Goal: Information Seeking & Learning: Understand process/instructions

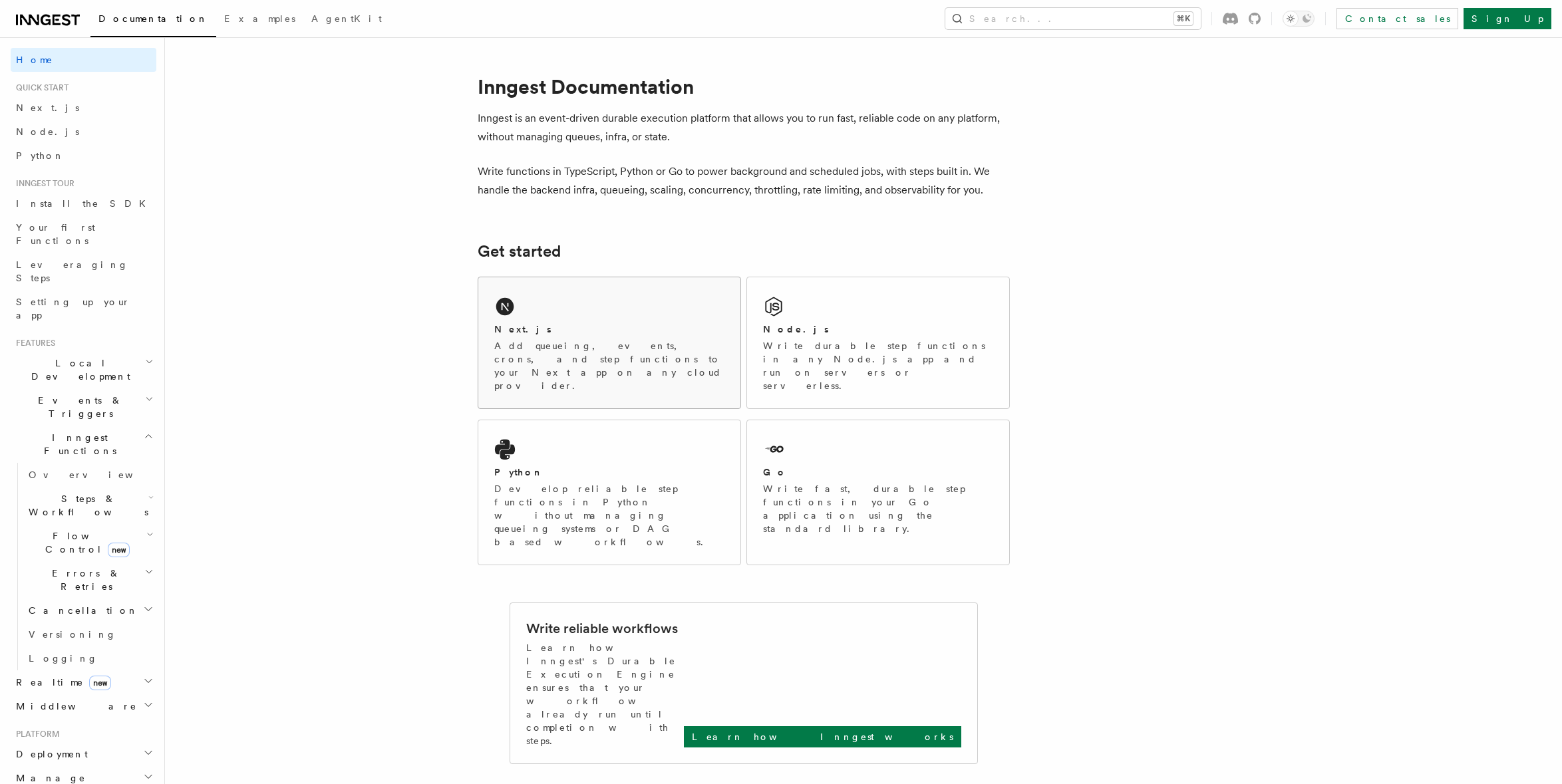
click at [509, 304] on icon at bounding box center [505, 307] width 18 height 18
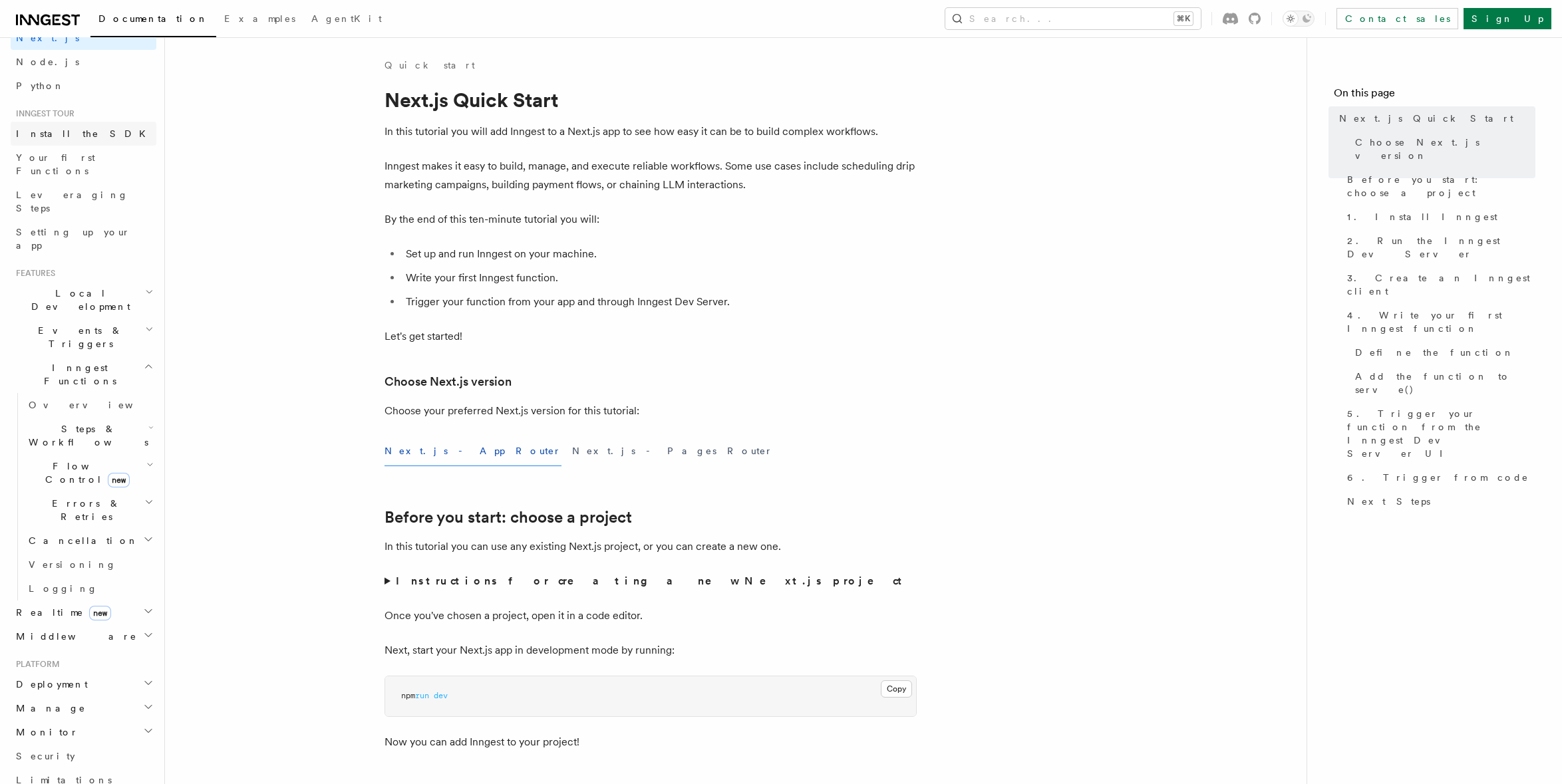
scroll to position [76, 0]
click at [91, 312] on h2 "Events & Triggers" at bounding box center [83, 331] width 146 height 37
click at [78, 401] on span "Sending events" at bounding box center [62, 413] width 66 height 24
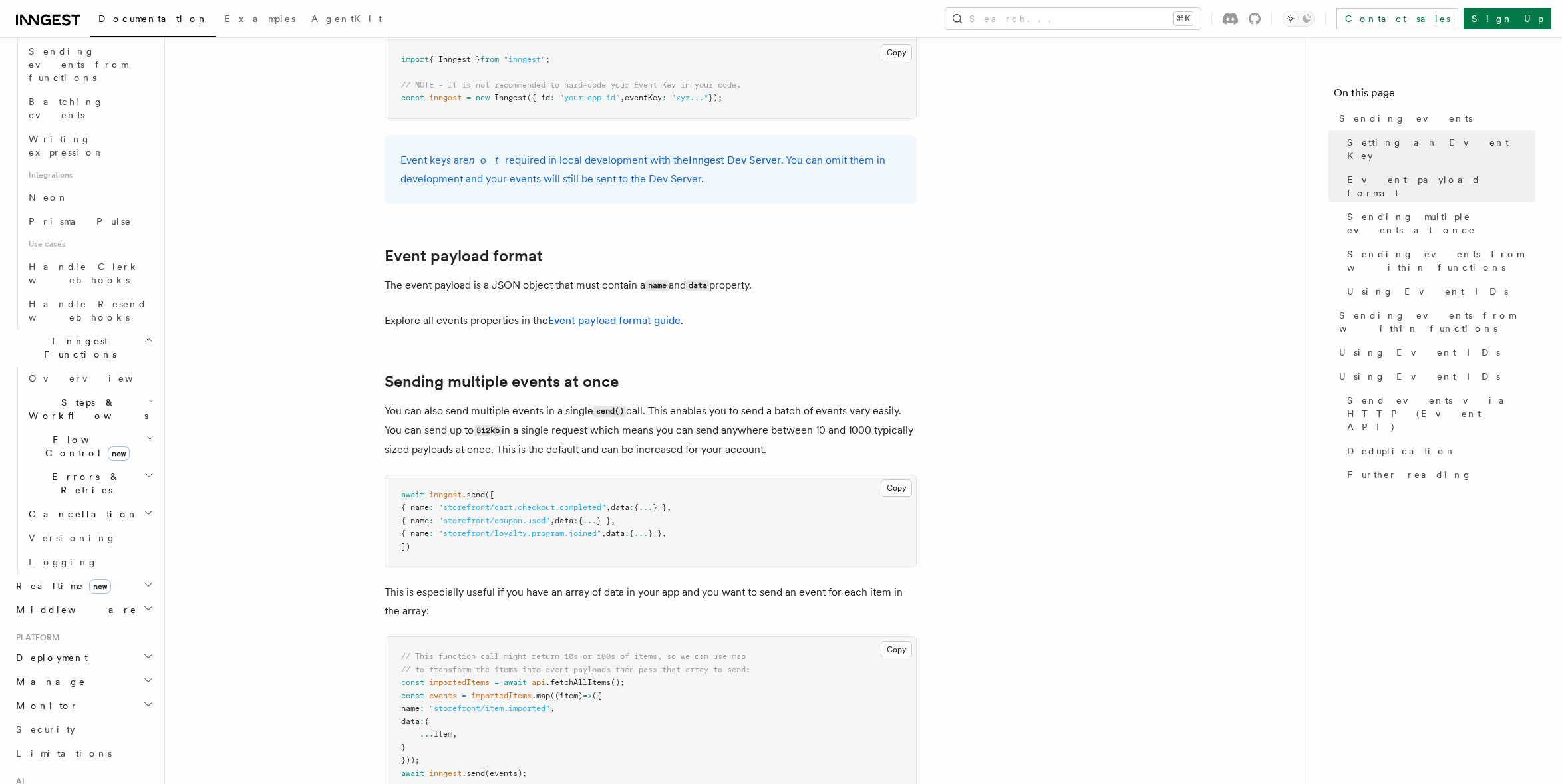
scroll to position [772, 0]
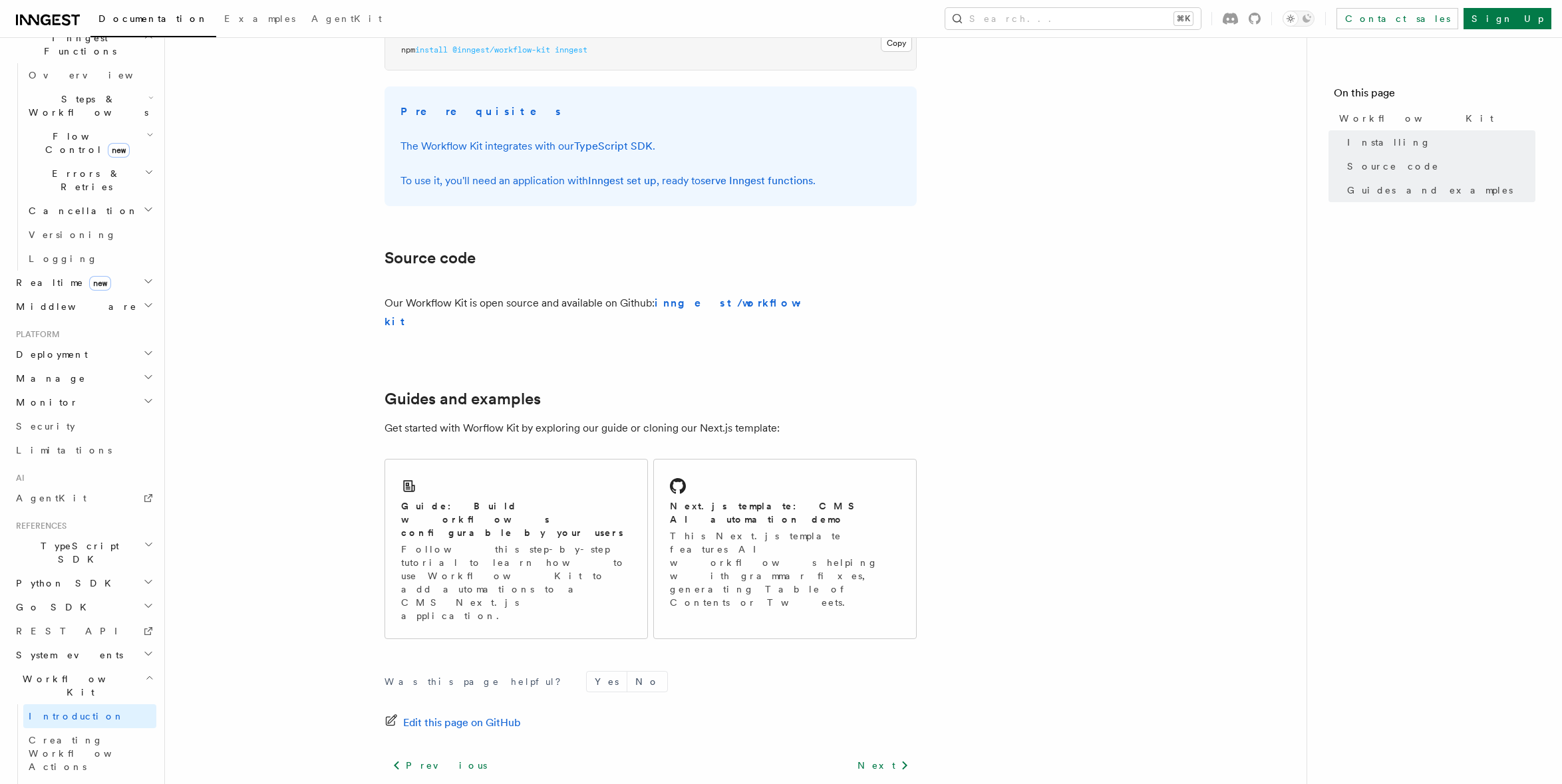
scroll to position [629, 0]
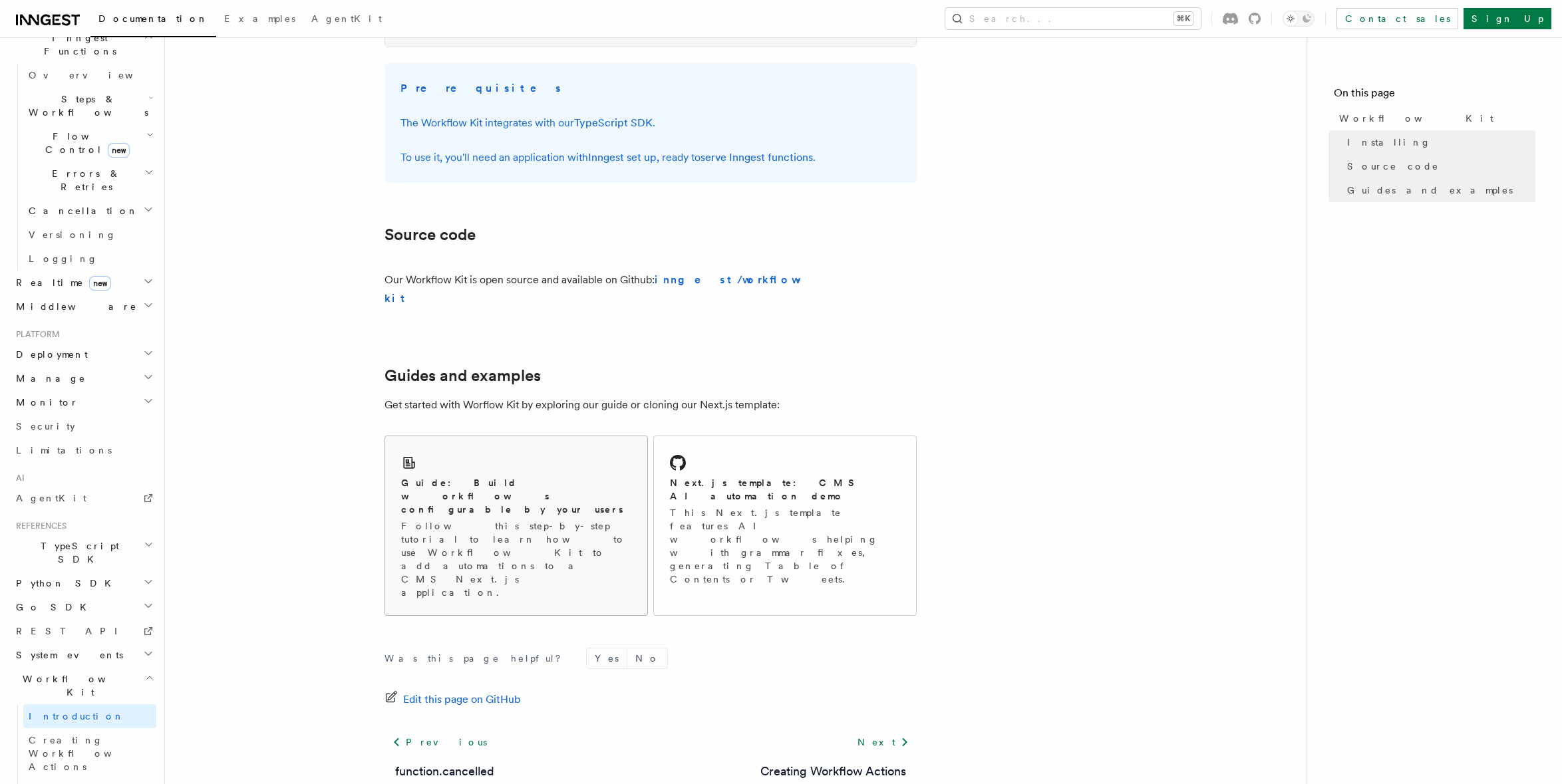
click at [482, 519] on p "Follow this step-by-step tutorial to learn how to use Workflow Kit to add autom…" at bounding box center [517, 559] width 231 height 80
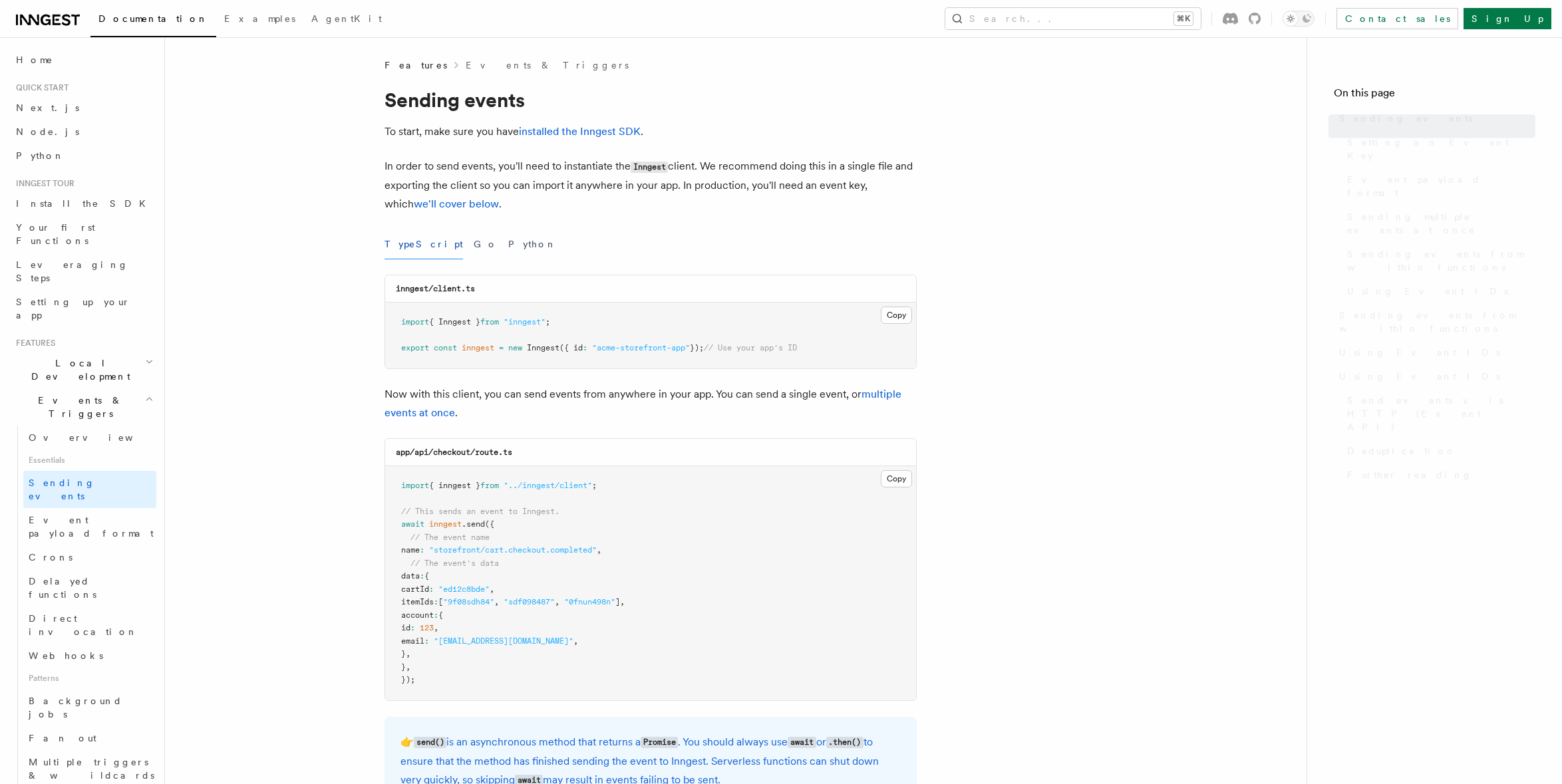
scroll to position [1266, 0]
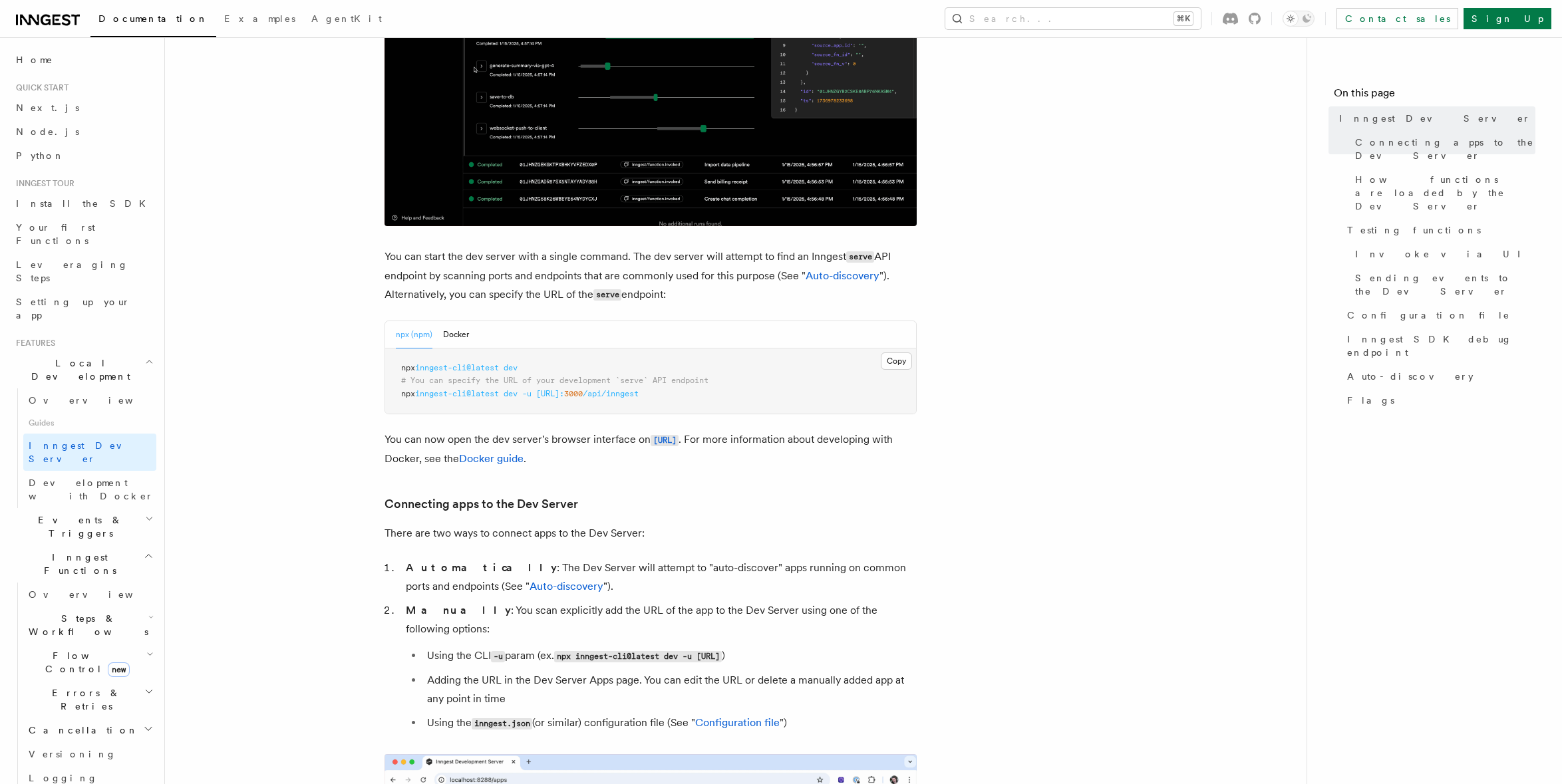
scroll to position [101, 0]
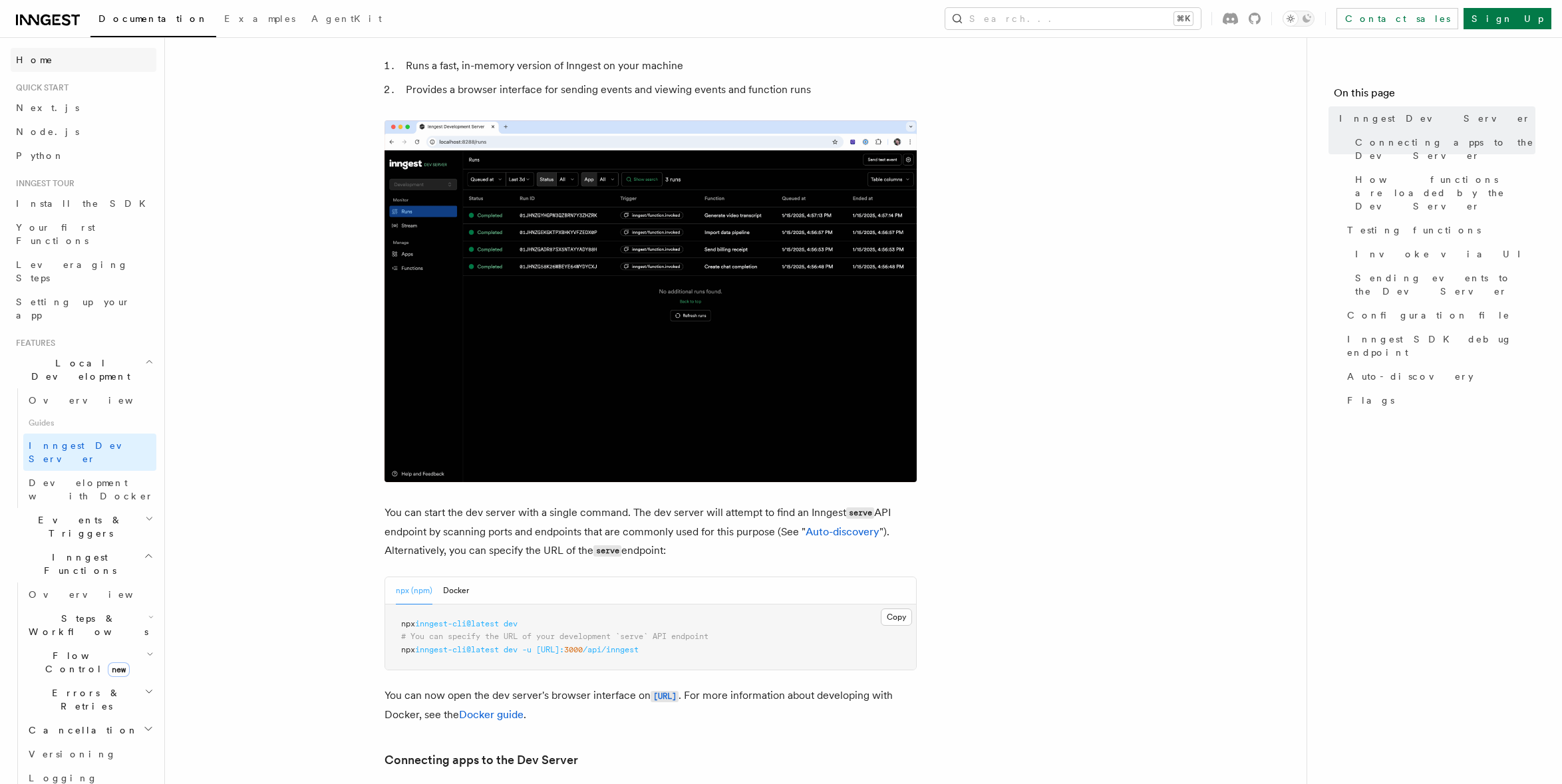
click at [41, 56] on link "Home" at bounding box center [83, 60] width 146 height 24
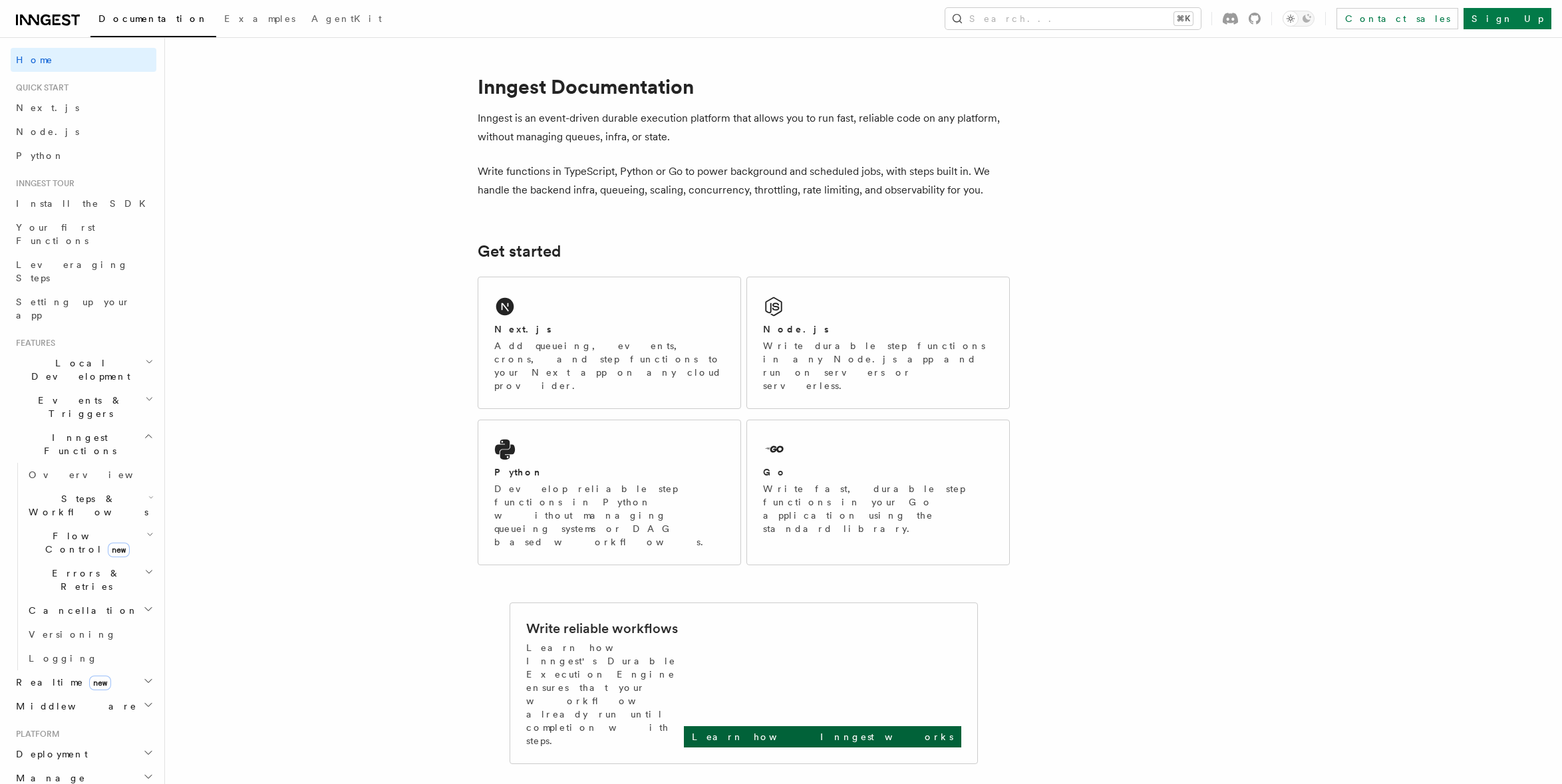
click at [873, 730] on p "Learn how Inngest works" at bounding box center [823, 737] width 262 height 14
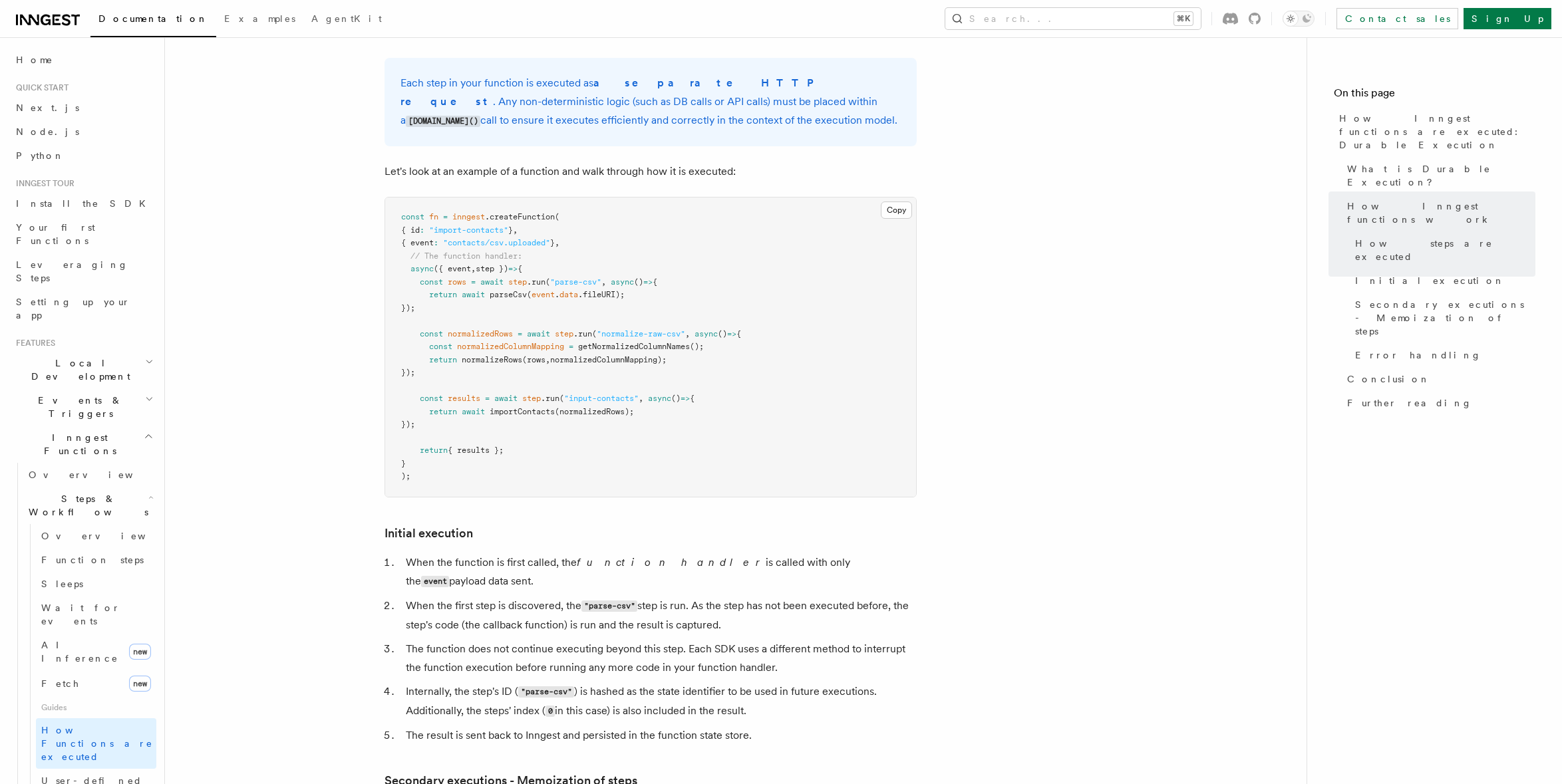
scroll to position [1187, 0]
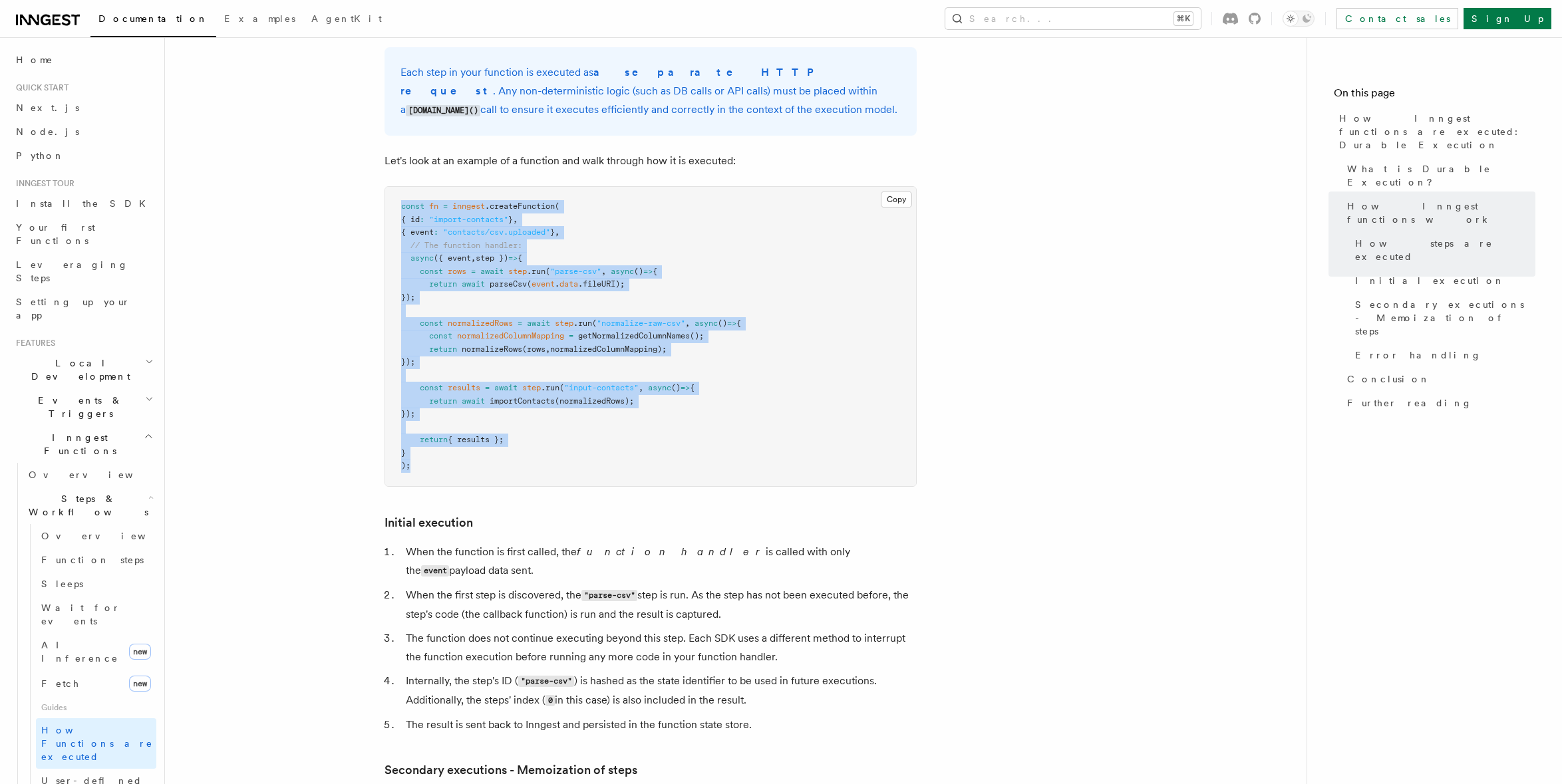
drag, startPoint x: 418, startPoint y: 431, endPoint x: 398, endPoint y: 142, distance: 289.7
click at [398, 142] on article "Features Inngest Functions Steps & Workflows How Inngest functions are executed…" at bounding box center [736, 444] width 1099 height 3147
click at [319, 315] on article "Features Inngest Functions Steps & Workflows How Inngest functions are executed…" at bounding box center [736, 444] width 1099 height 3147
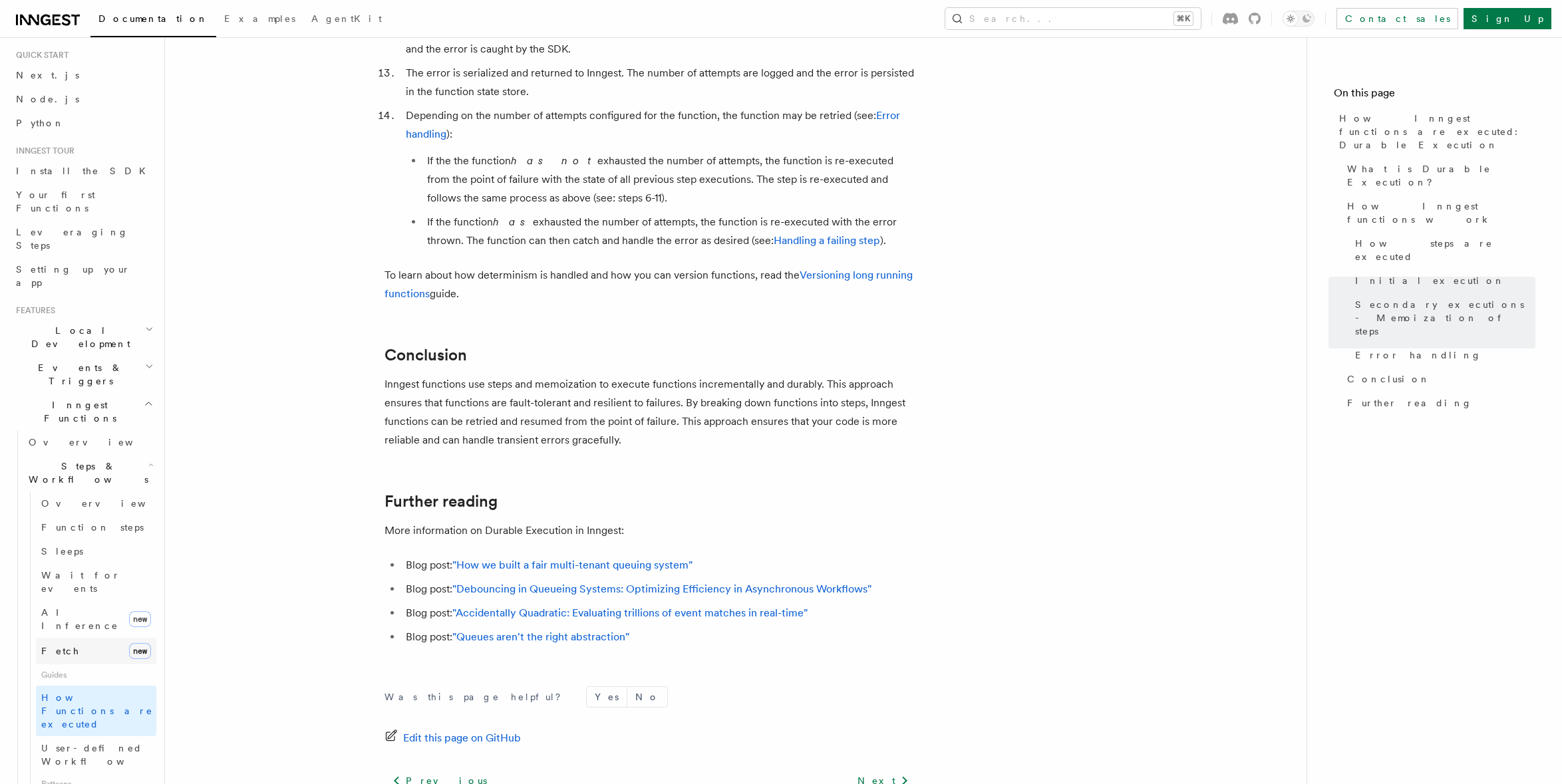
scroll to position [48, 0]
click at [100, 726] on span "User-defined Workflows" at bounding box center [101, 739] width 120 height 26
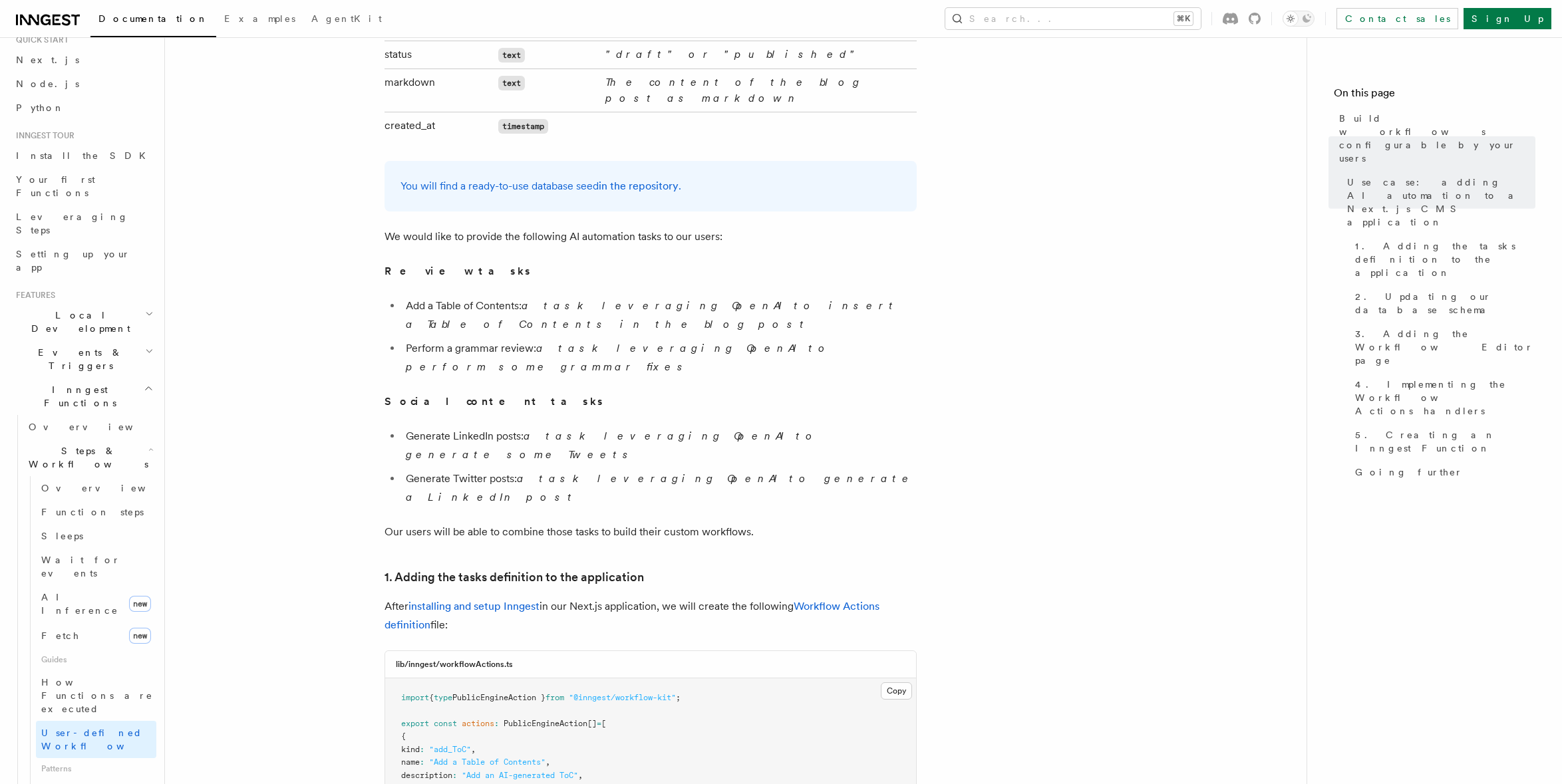
scroll to position [849, 0]
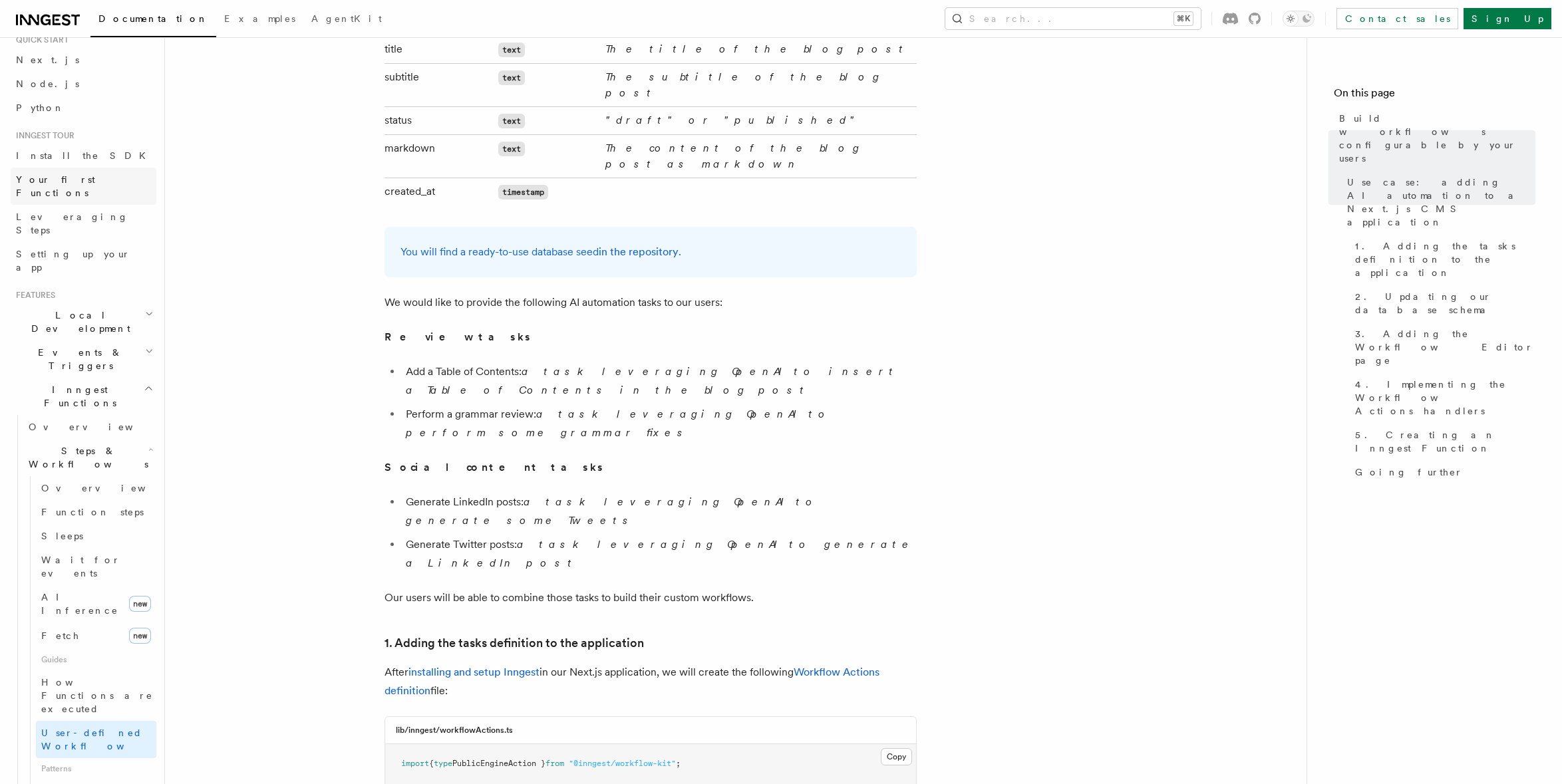
click at [86, 177] on span "Your first Functions" at bounding box center [55, 186] width 79 height 24
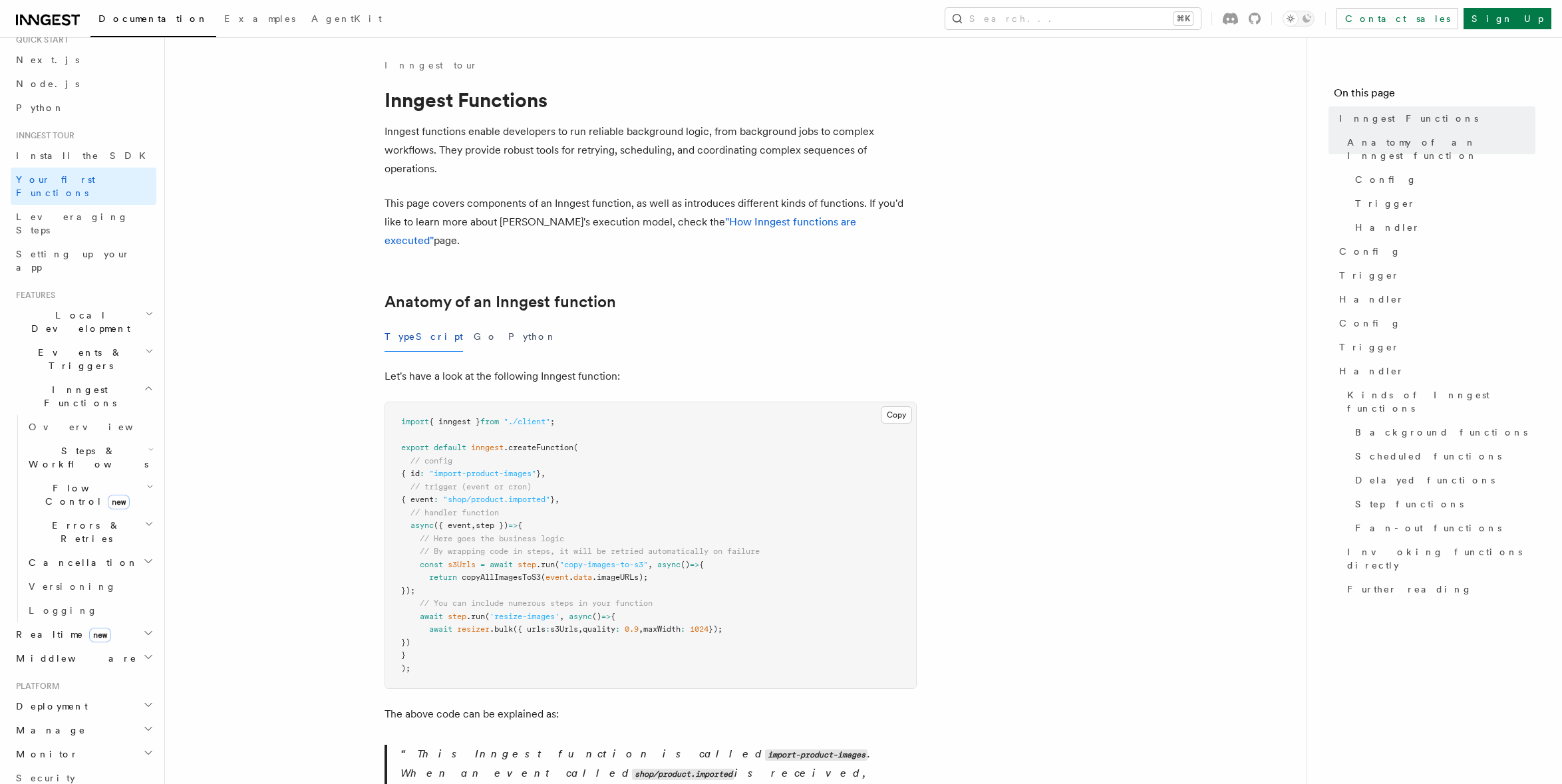
click at [86, 177] on span "Your first Functions" at bounding box center [55, 186] width 79 height 24
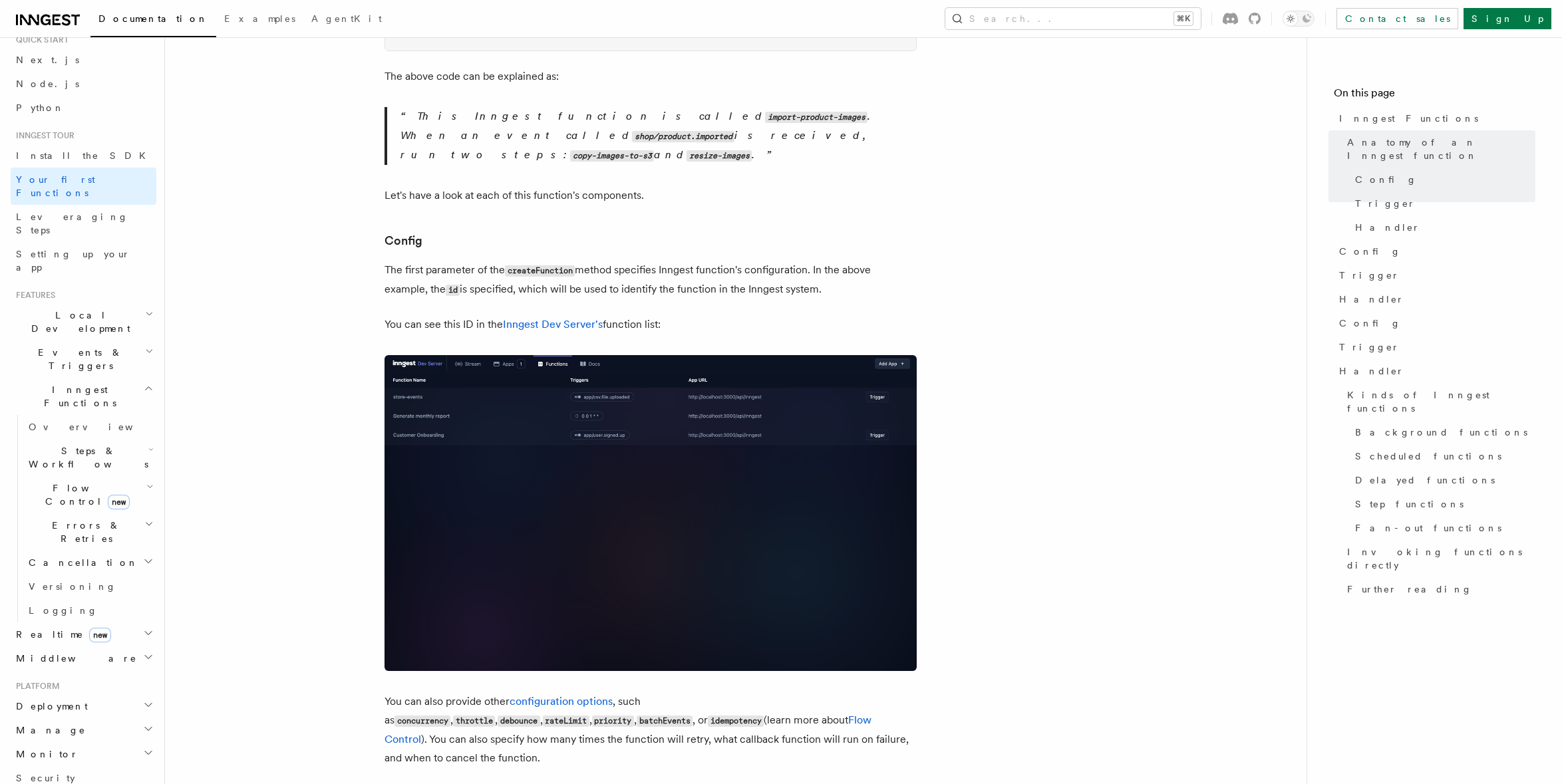
scroll to position [678, 0]
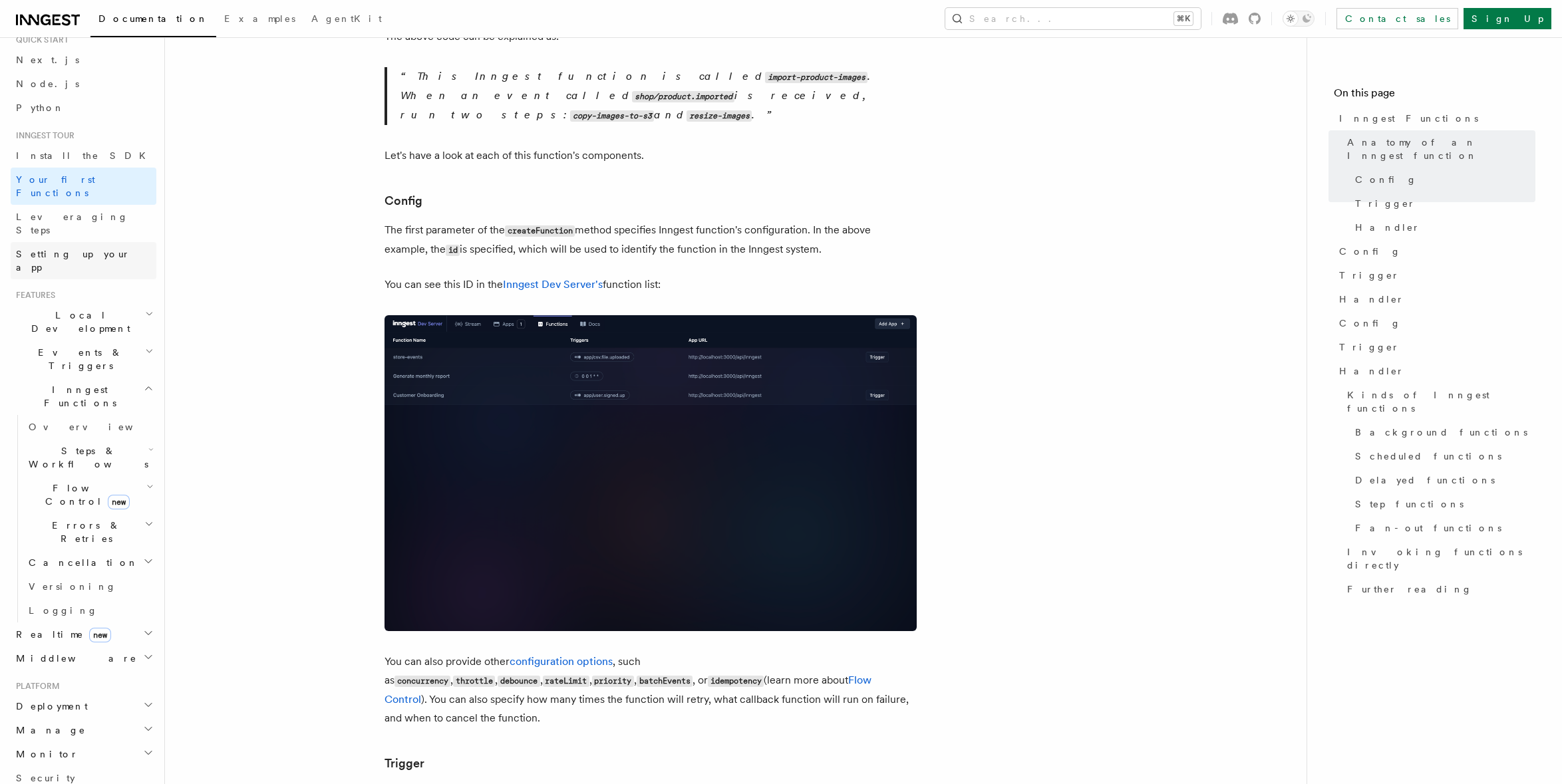
click at [74, 249] on span "Setting up your app" at bounding box center [72, 261] width 114 height 24
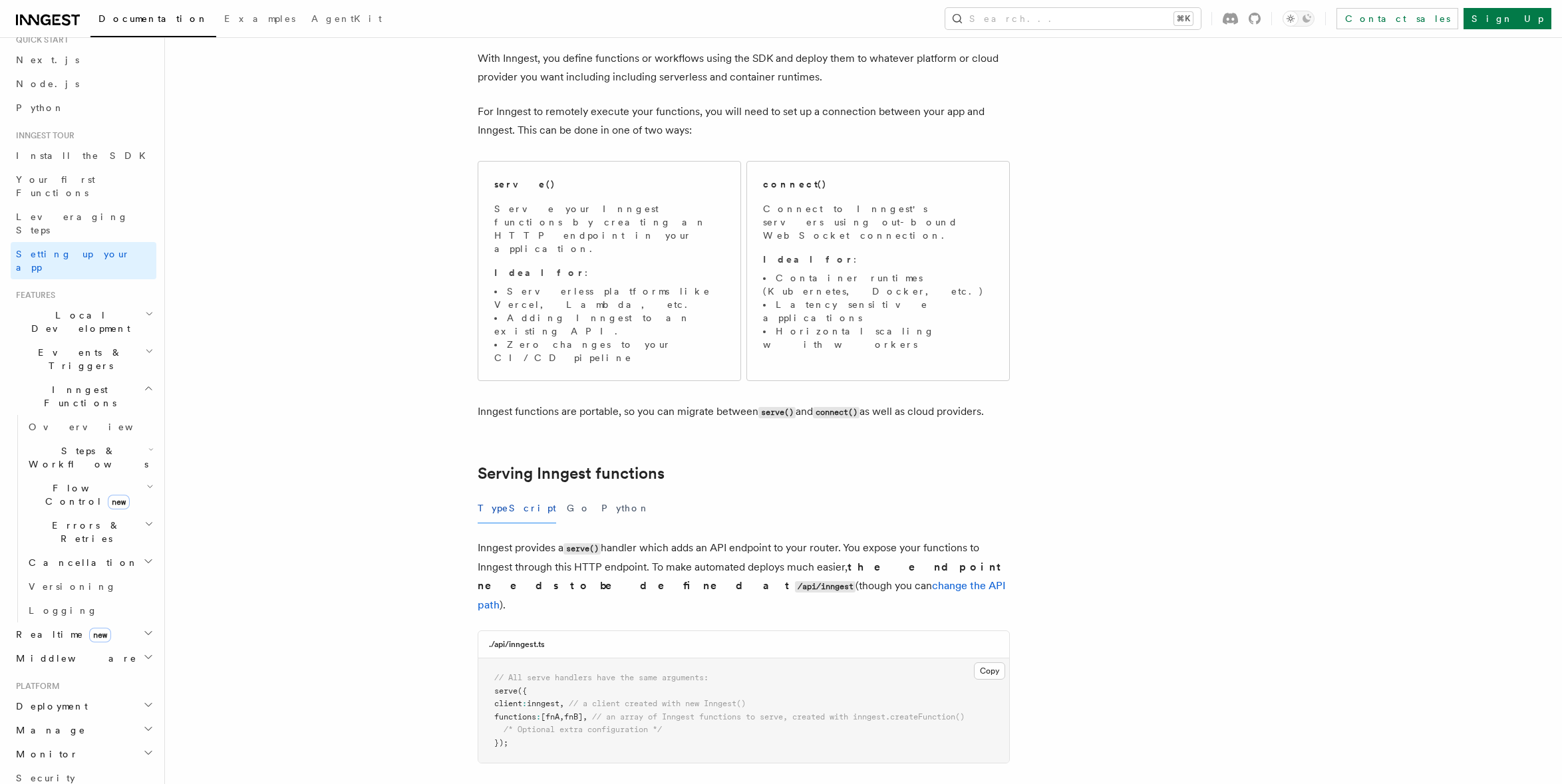
scroll to position [75, 0]
click at [569, 297] on div "serve() Serve your Inngest functions by creating an HTTP endpoint in your appli…" at bounding box center [610, 268] width 262 height 219
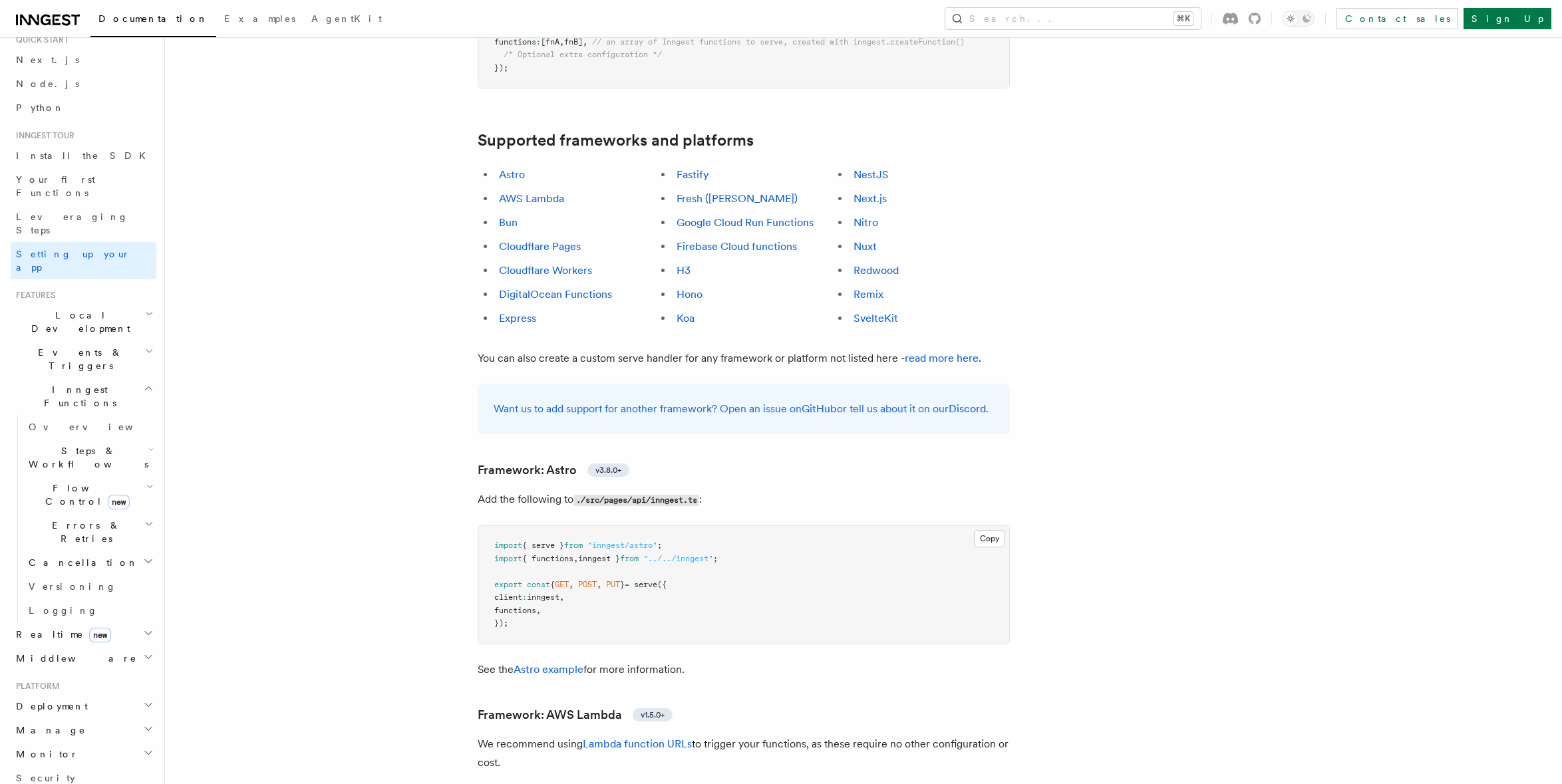
scroll to position [752, 0]
click at [876, 188] on link "Next.js" at bounding box center [870, 194] width 33 height 13
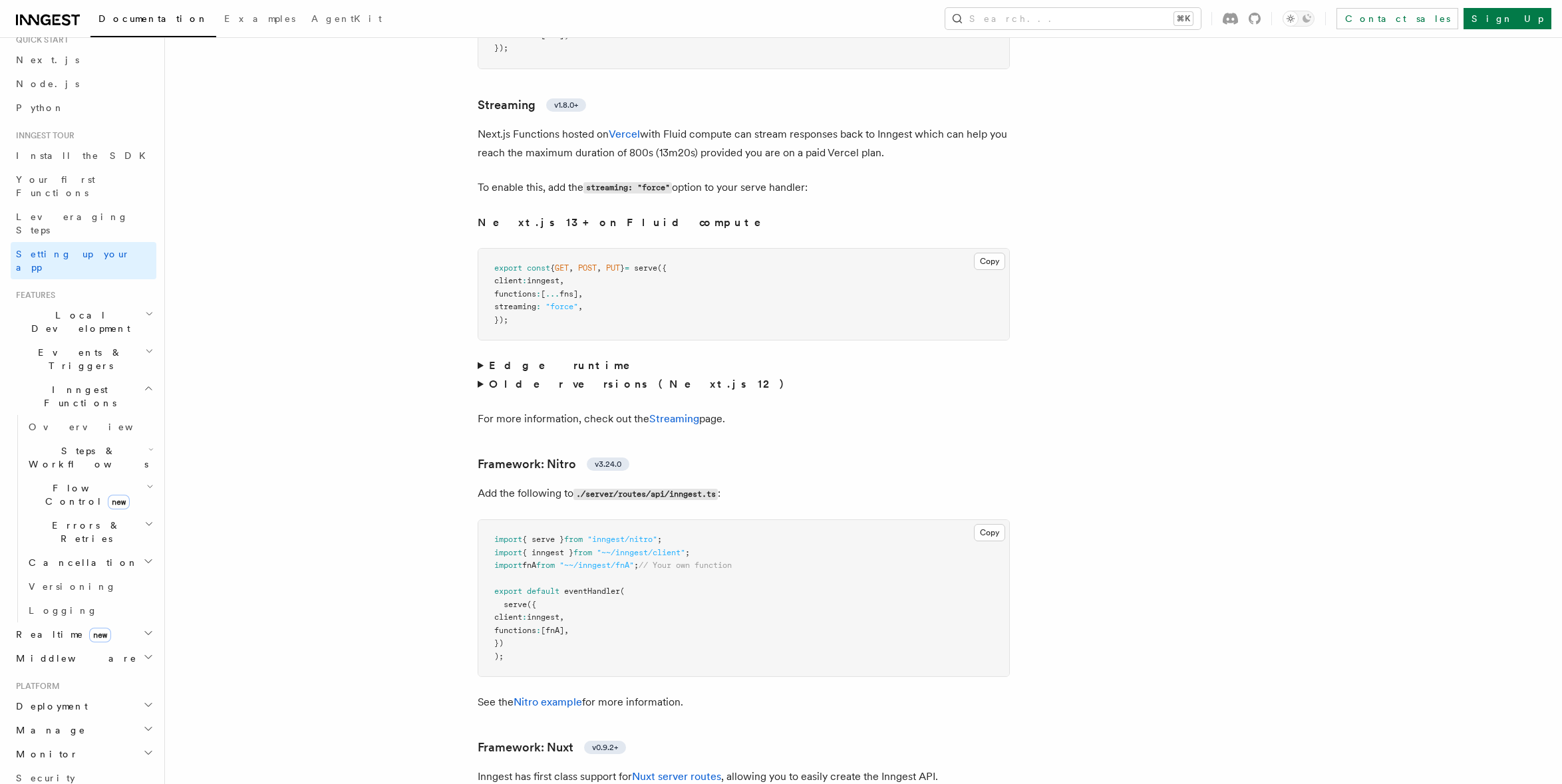
scroll to position [8413, 0]
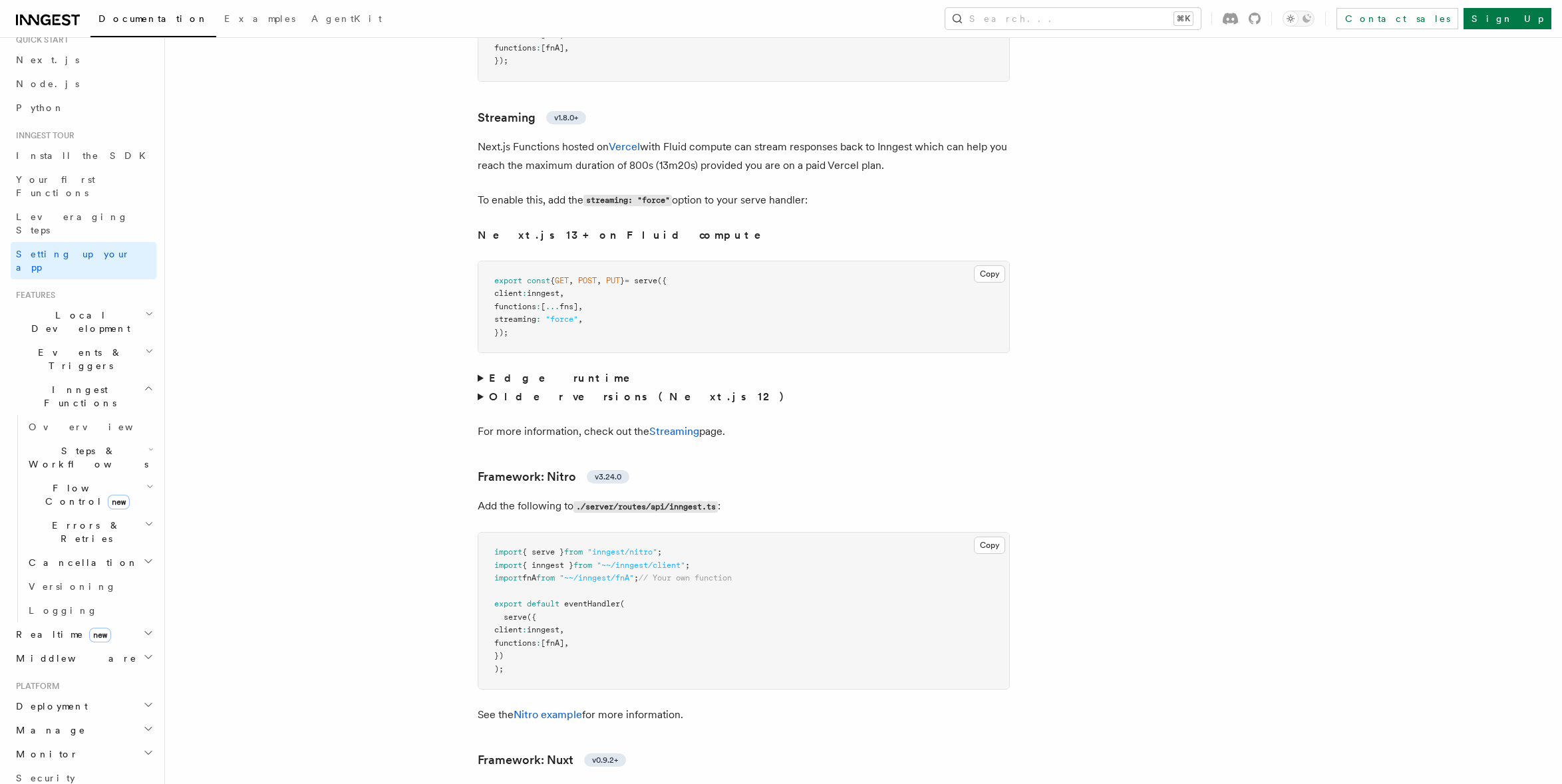
click at [479, 369] on summary "Edge runtime" at bounding box center [743, 378] width 532 height 19
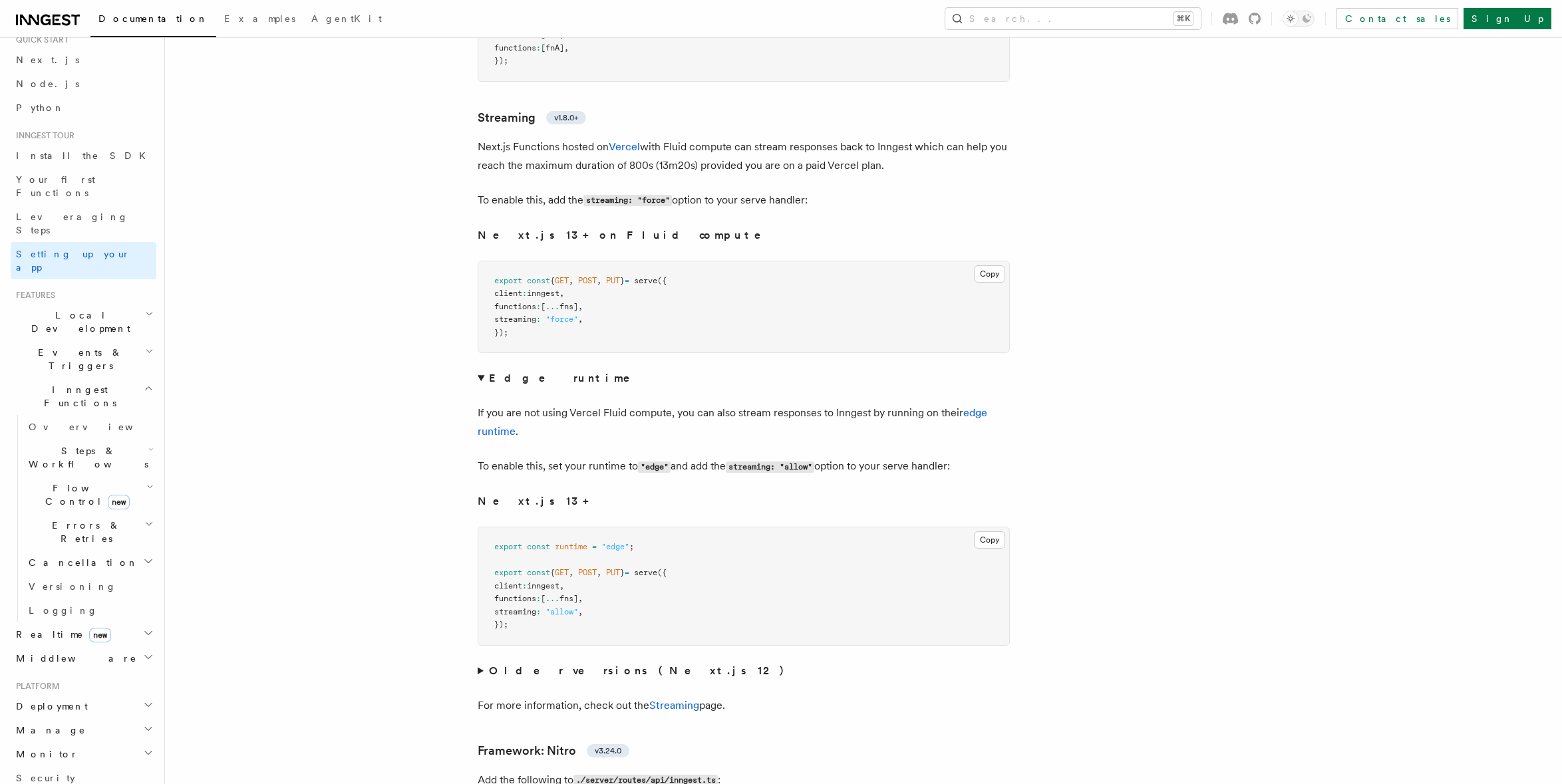
click at [479, 369] on summary "Edge runtime" at bounding box center [743, 378] width 532 height 19
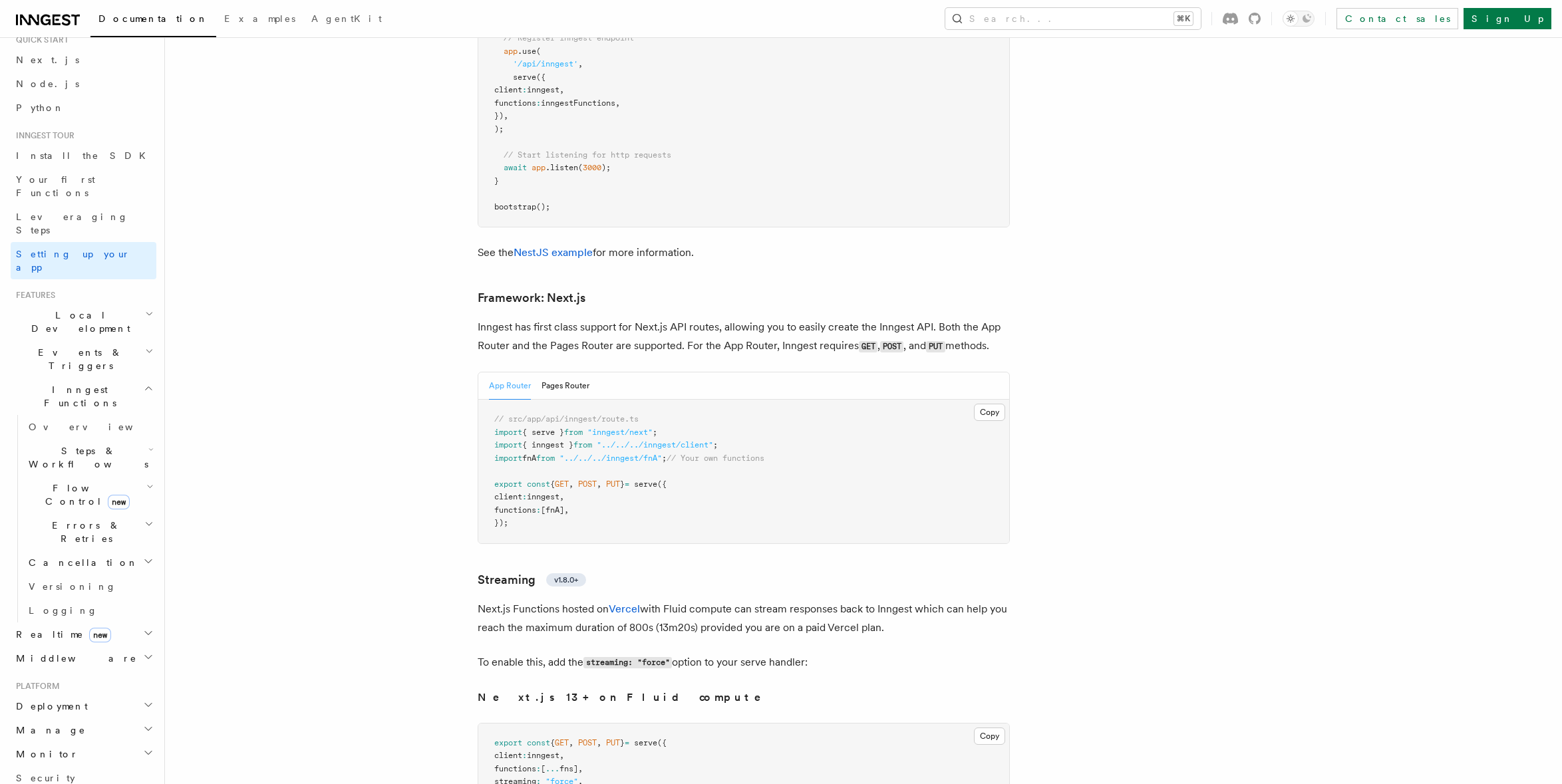
scroll to position [7950, 0]
click at [67, 212] on span "Leveraging Steps" at bounding box center [71, 224] width 112 height 24
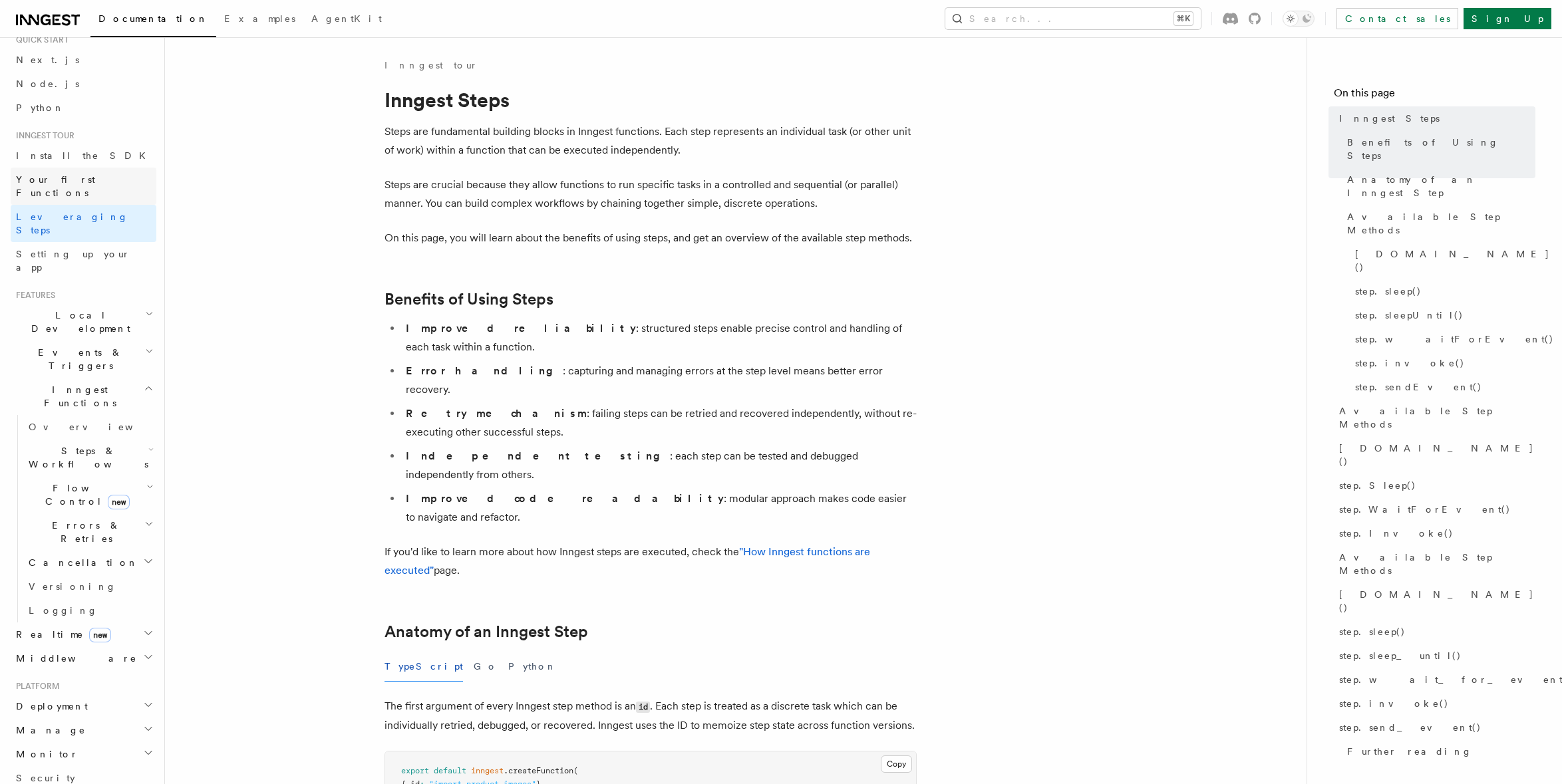
click at [67, 168] on link "Your first Functions" at bounding box center [83, 186] width 146 height 37
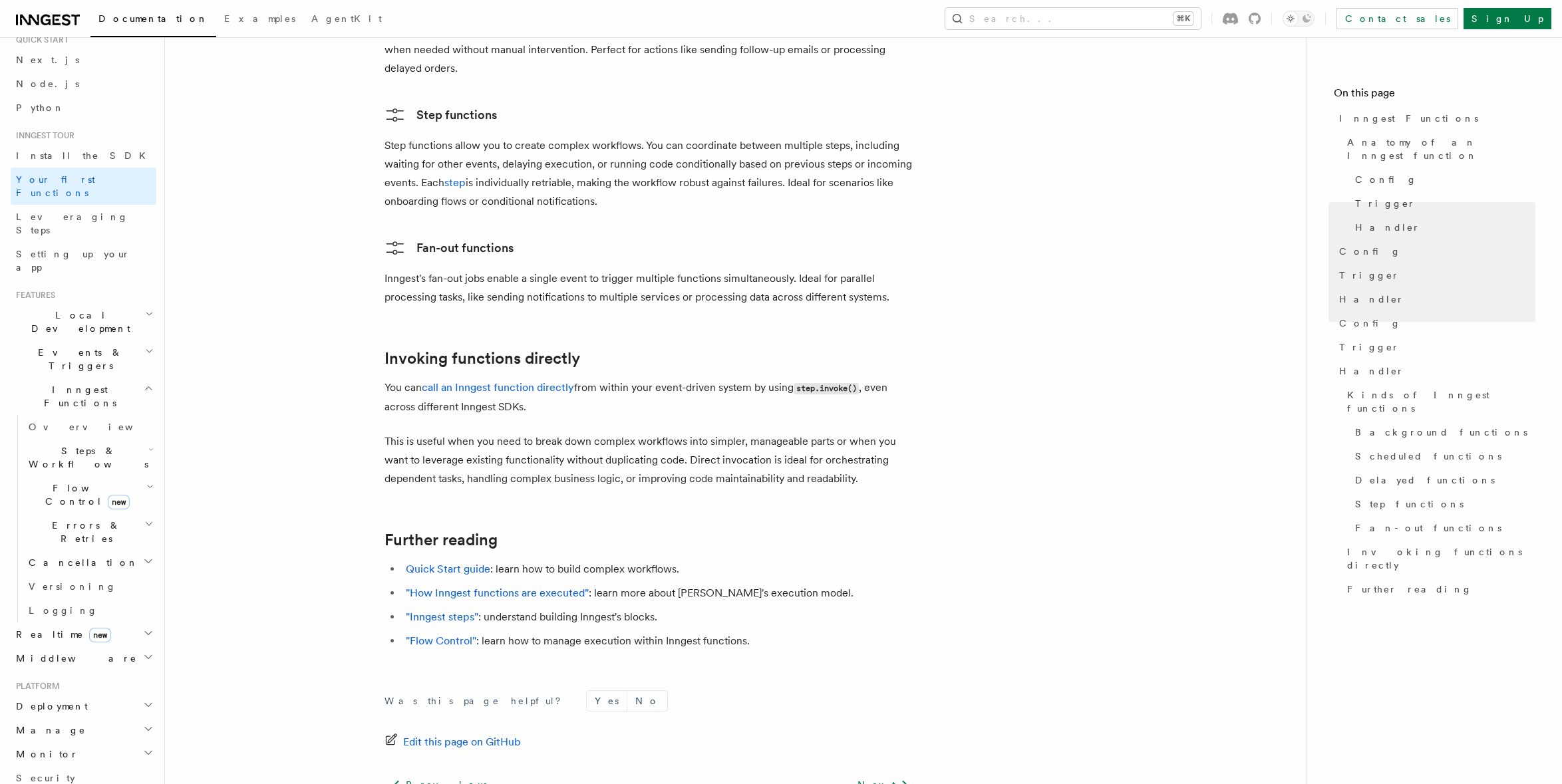
scroll to position [2401, 0]
click at [83, 157] on link "Install the SDK" at bounding box center [83, 155] width 146 height 24
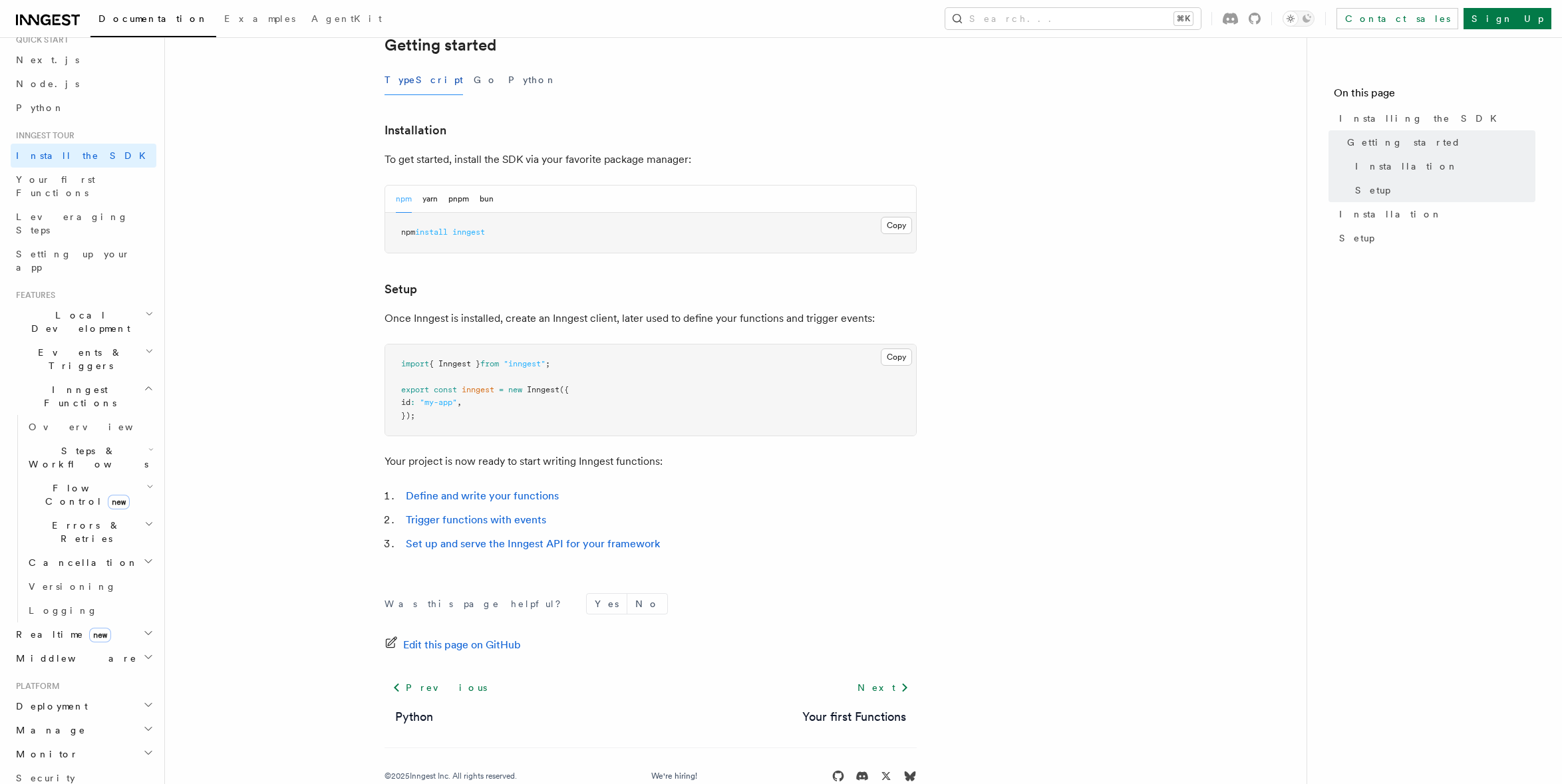
scroll to position [322, 0]
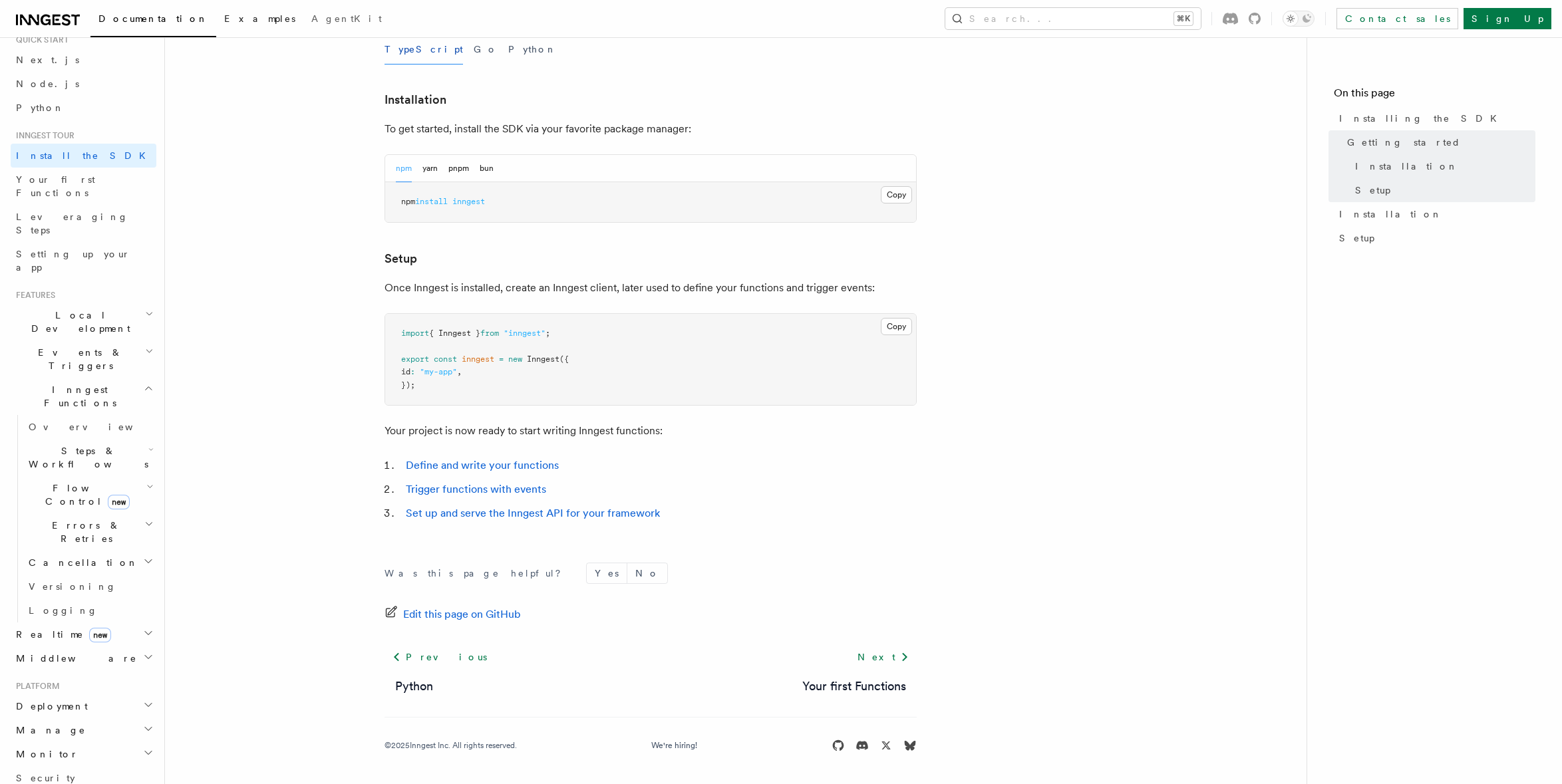
click at [225, 14] on span "Examples" at bounding box center [260, 19] width 71 height 11
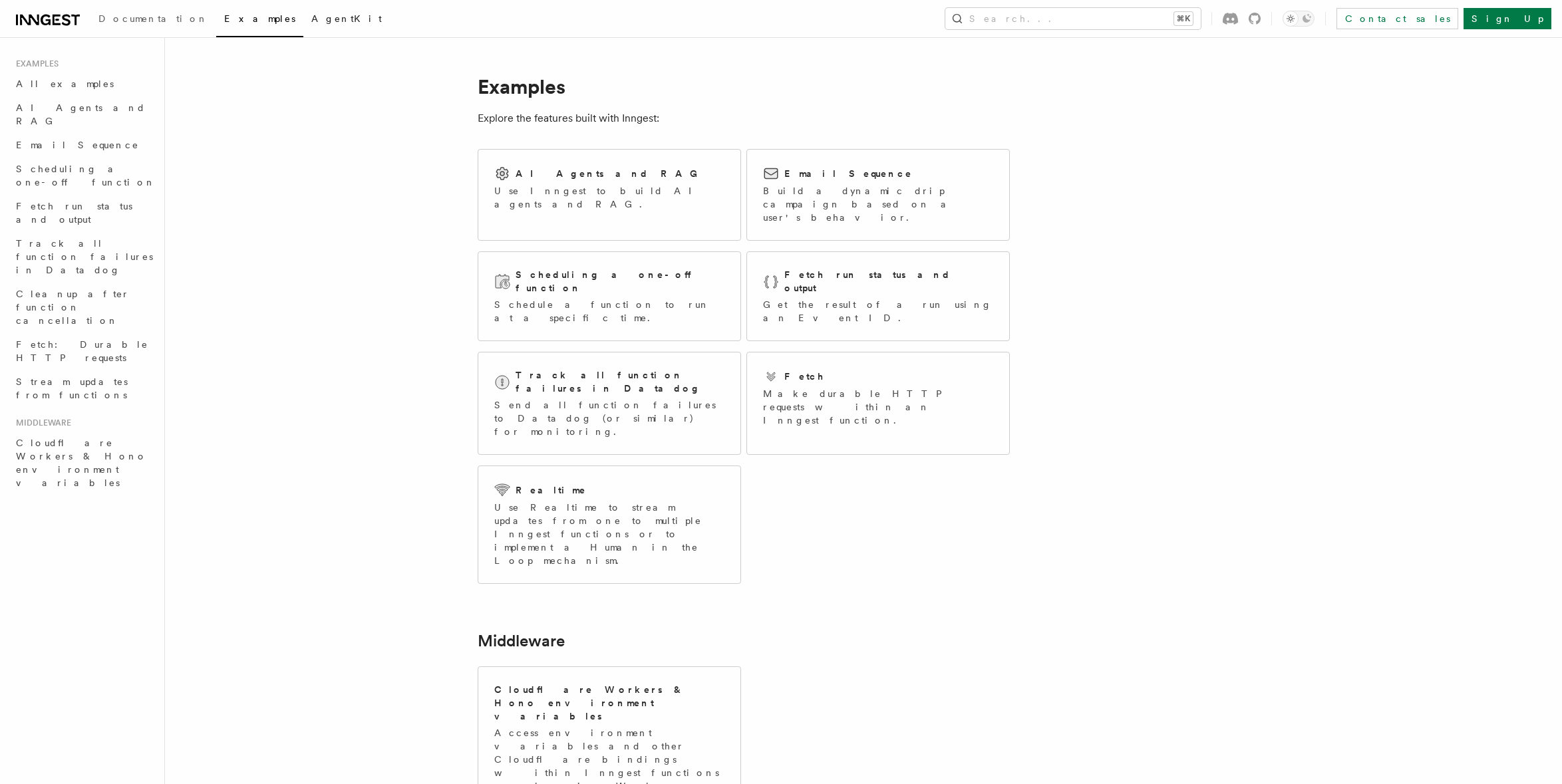
click at [304, 24] on link "AgentKit" at bounding box center [347, 20] width 87 height 32
click at [833, 201] on p "Build a dynamic drip campaign based on a user's behavior." at bounding box center [878, 204] width 231 height 40
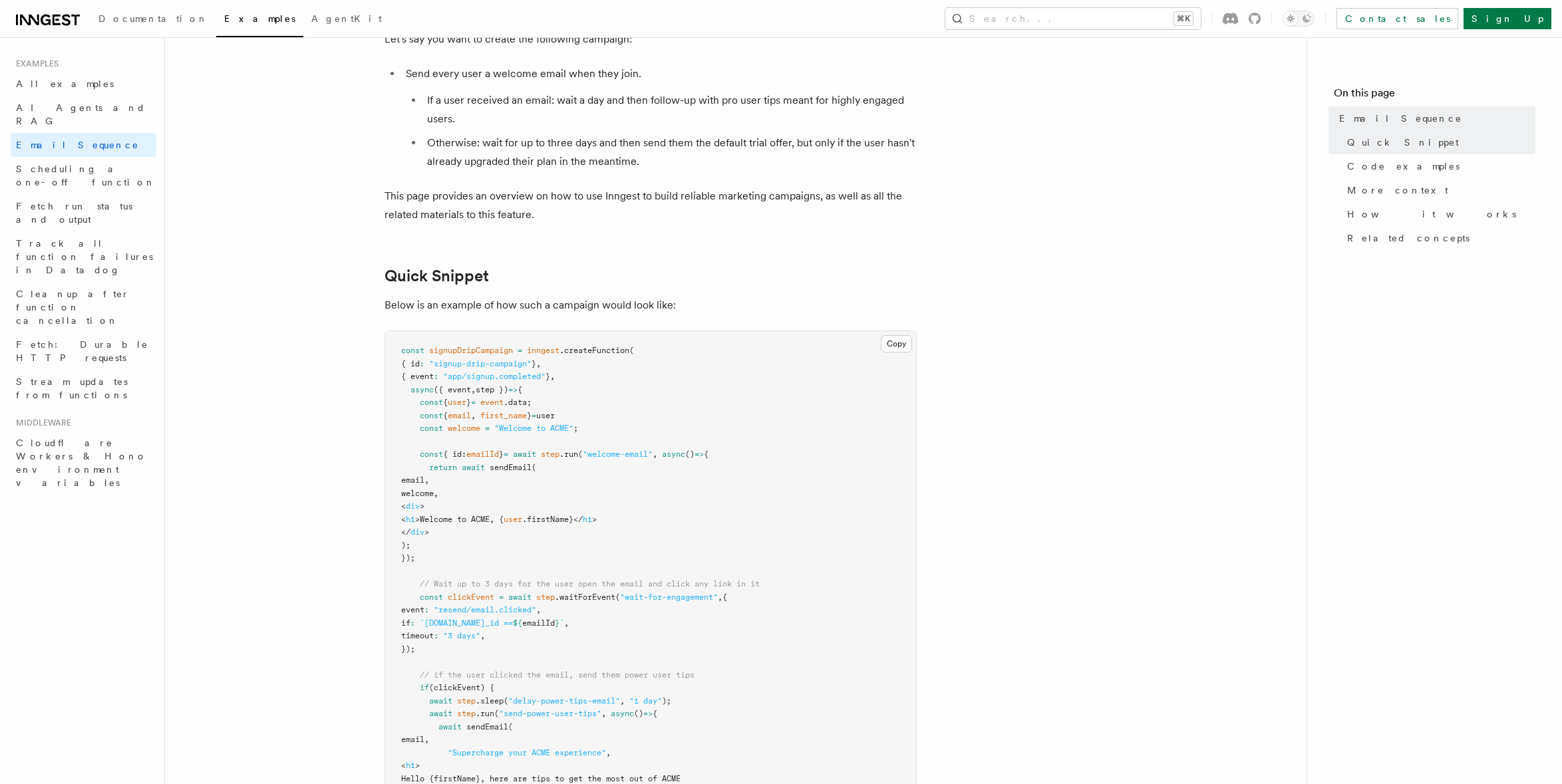
scroll to position [139, 0]
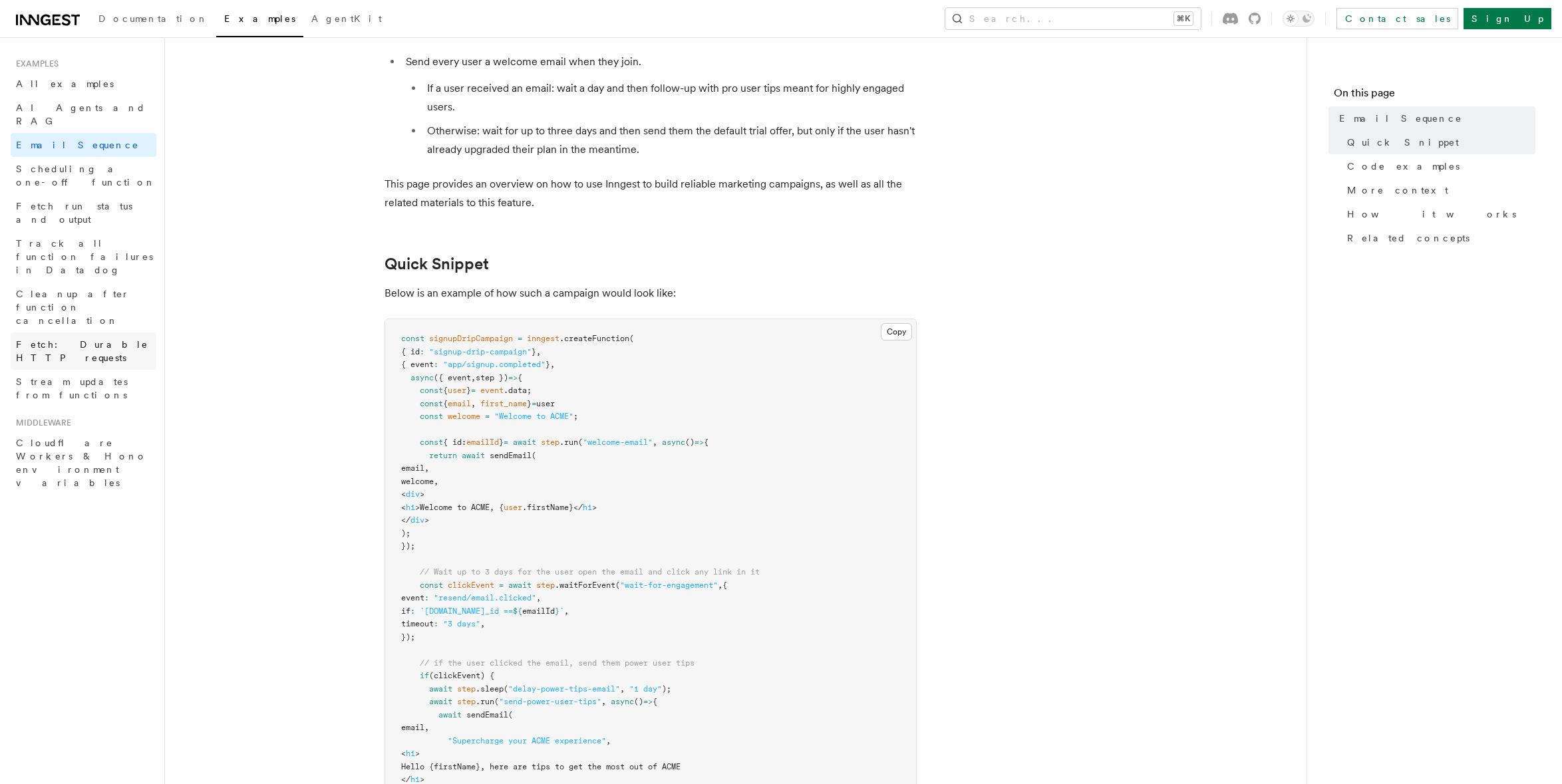
click at [114, 339] on span "Fetch: Durable HTTP requests" at bounding box center [82, 351] width 133 height 24
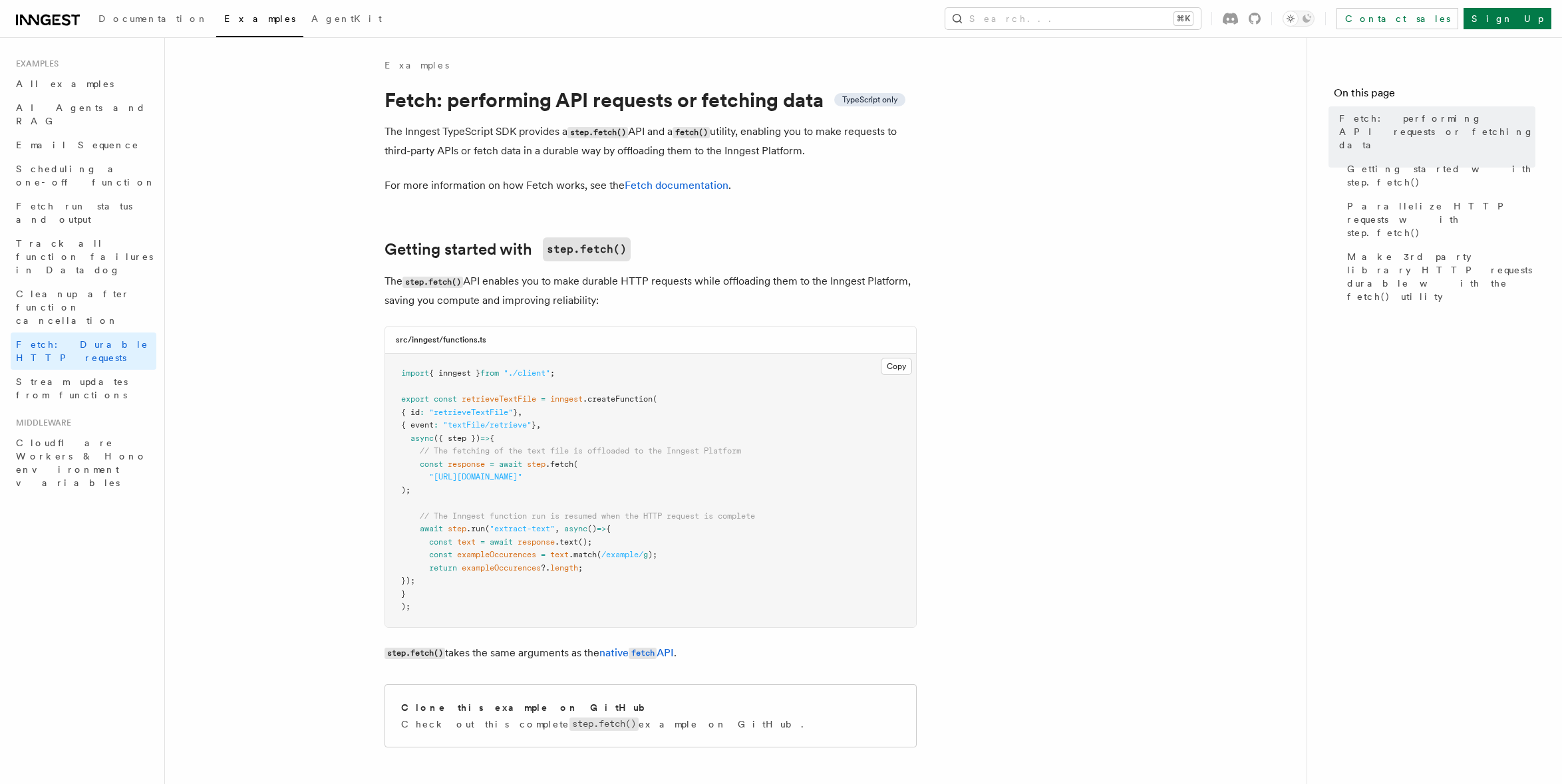
click at [53, 30] on div "Documentation Examples AgentKit Search... ⌘K Contact sales Sign Up" at bounding box center [781, 19] width 1562 height 37
click at [54, 19] on icon at bounding box center [57, 20] width 8 height 11
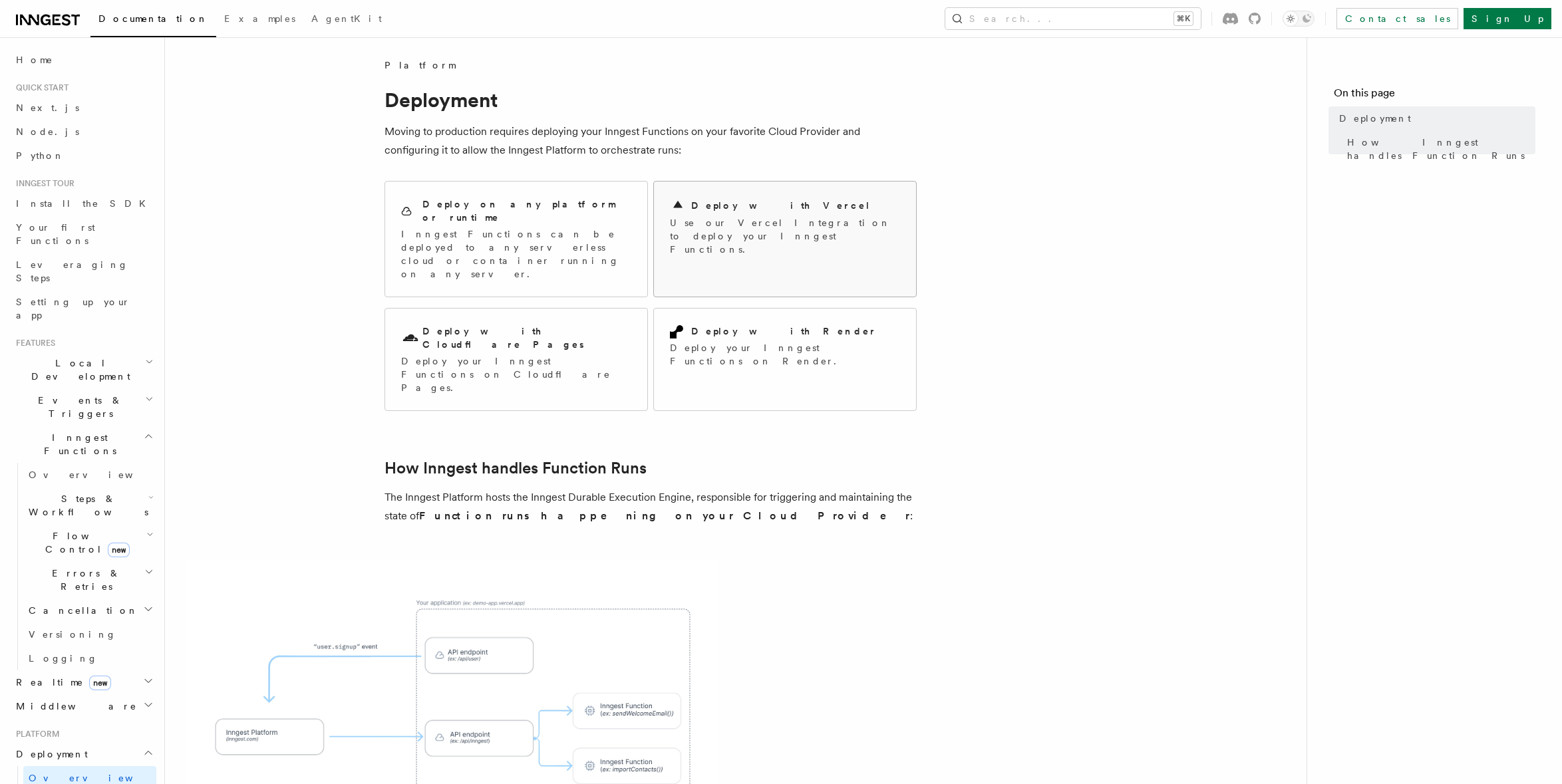
click at [754, 221] on p "Use our Vercel Integration to deploy your Inngest Functions." at bounding box center [785, 235] width 231 height 40
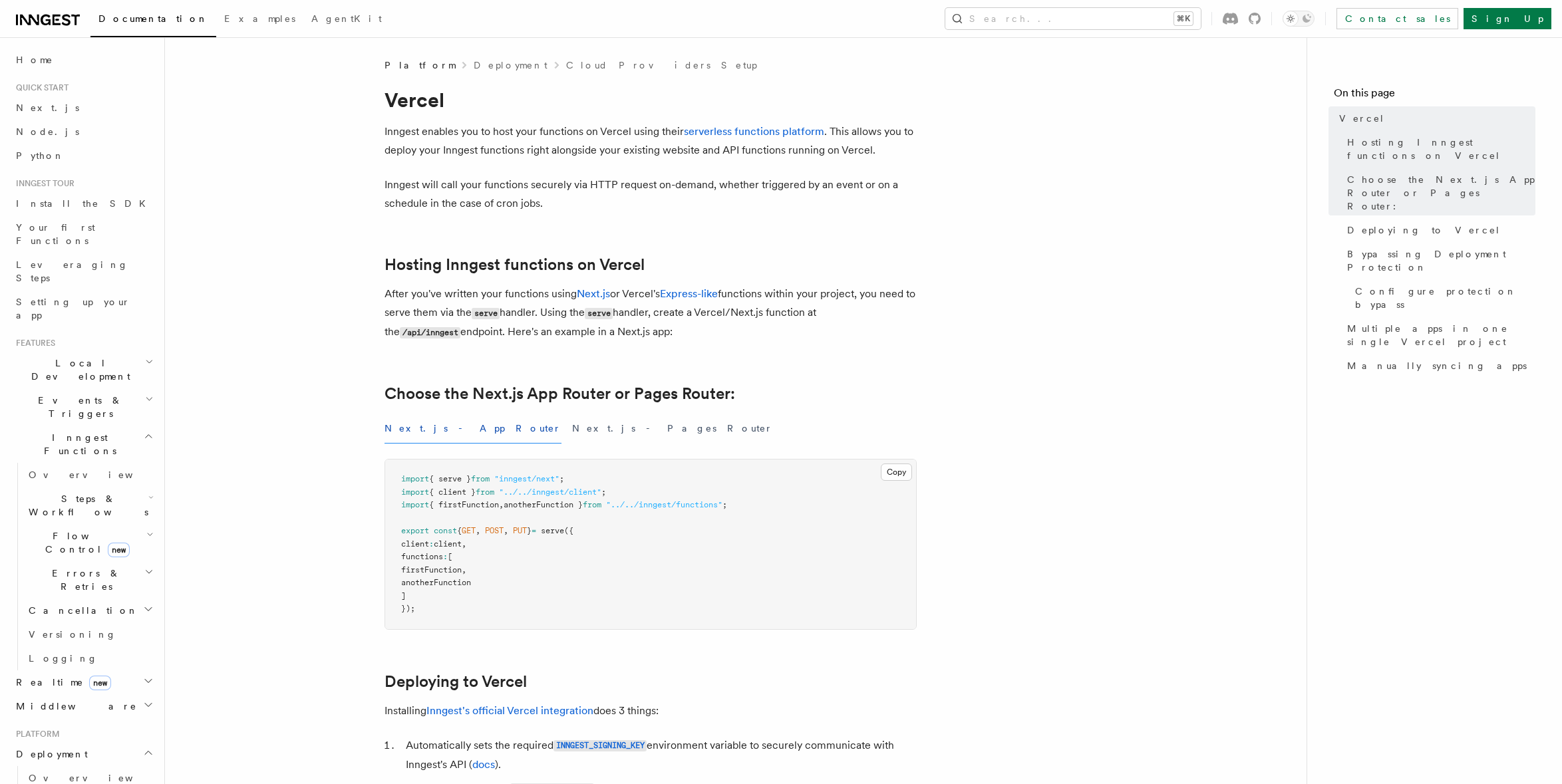
click at [60, 19] on icon at bounding box center [47, 20] width 63 height 16
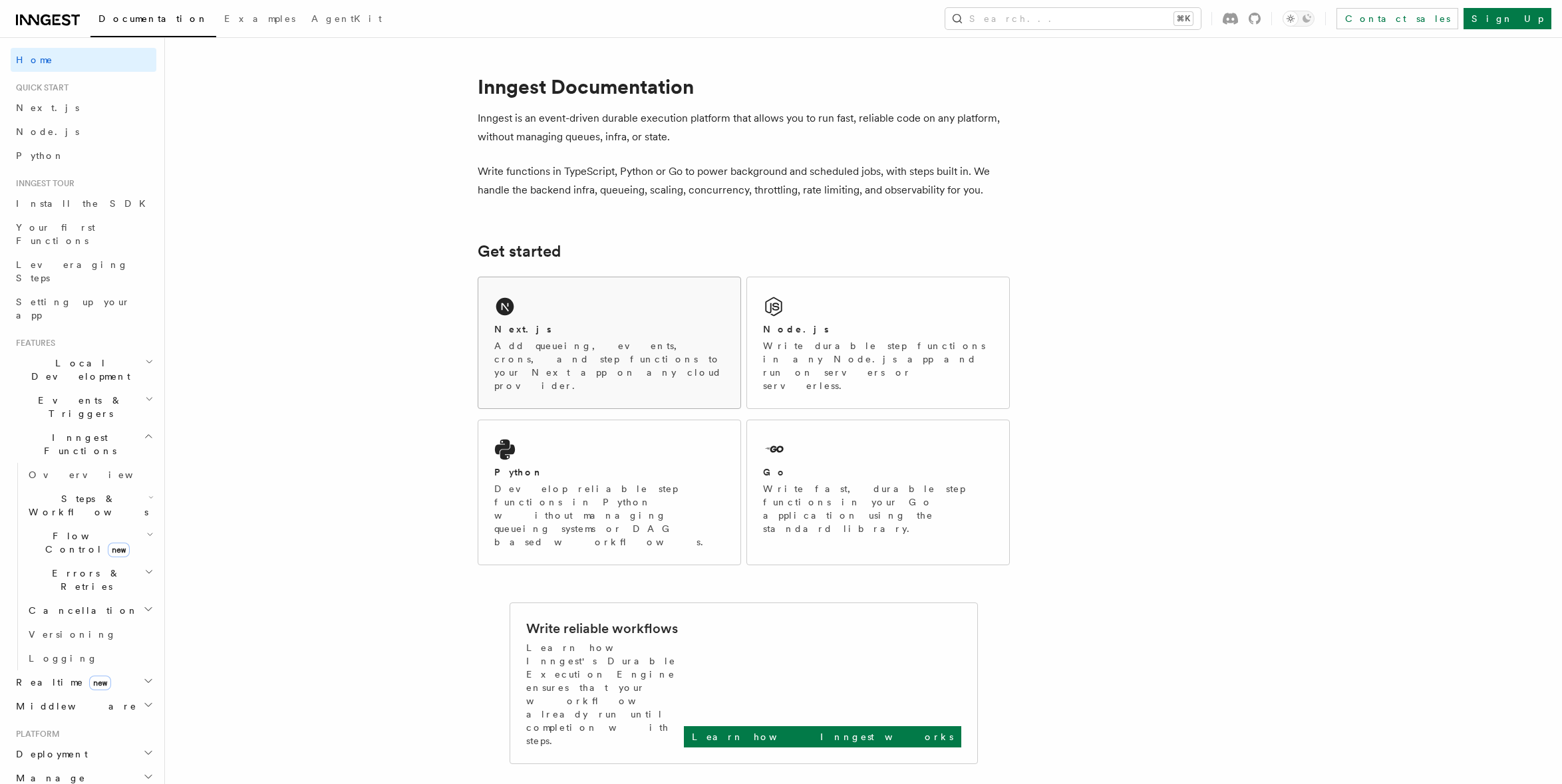
click at [529, 345] on p "Add queueing, events, crons, and step functions to your Next app on any cloud p…" at bounding box center [610, 365] width 231 height 53
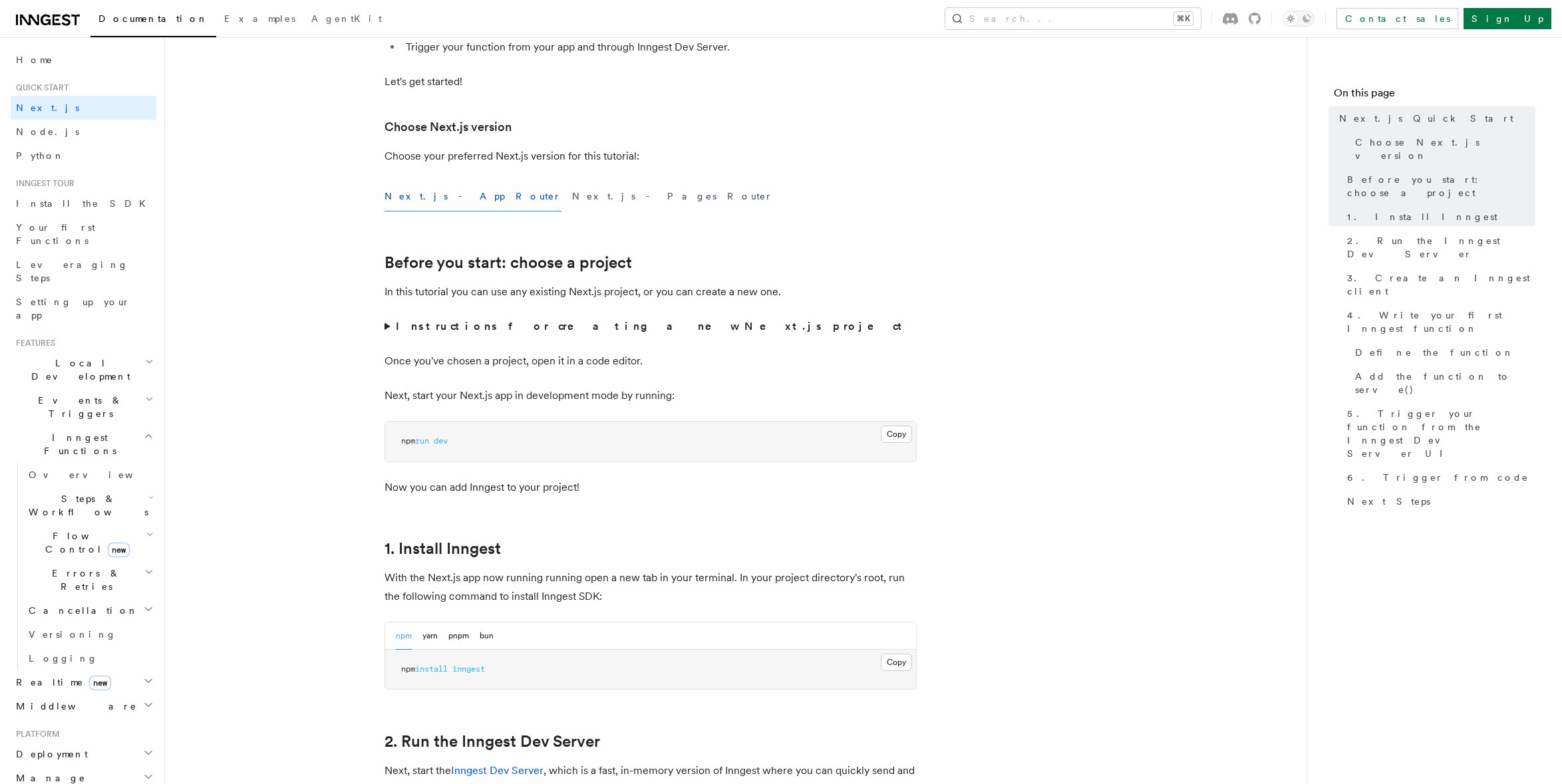
scroll to position [256, 0]
click at [387, 324] on summary "Instructions for creating a new Next.js project" at bounding box center [651, 324] width 532 height 19
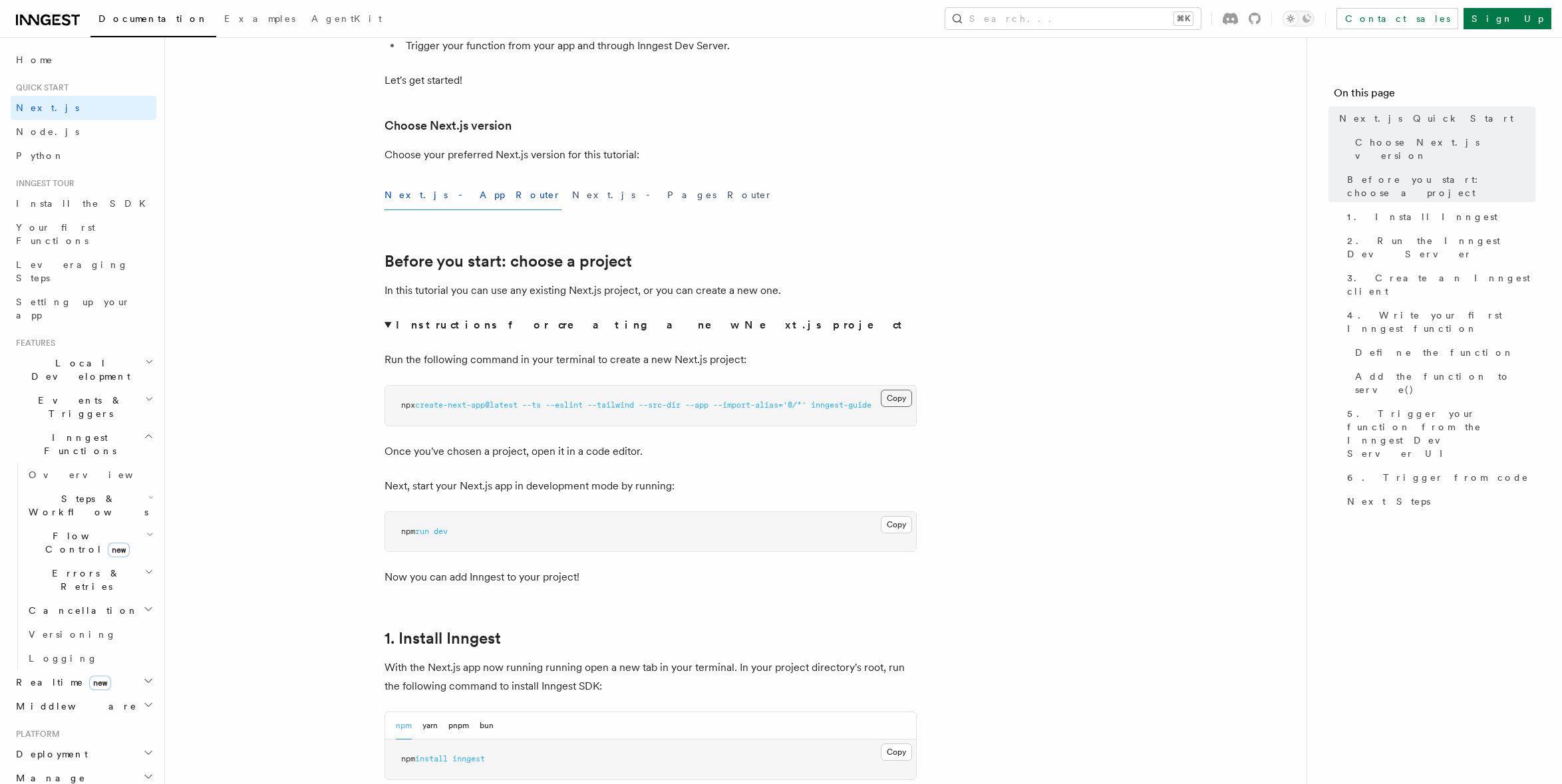
click at [894, 402] on button "Copy Copied" at bounding box center [897, 398] width 31 height 18
click at [893, 392] on button "Copy Copied" at bounding box center [897, 398] width 31 height 18
click at [898, 525] on button "Copy Copied" at bounding box center [897, 524] width 31 height 18
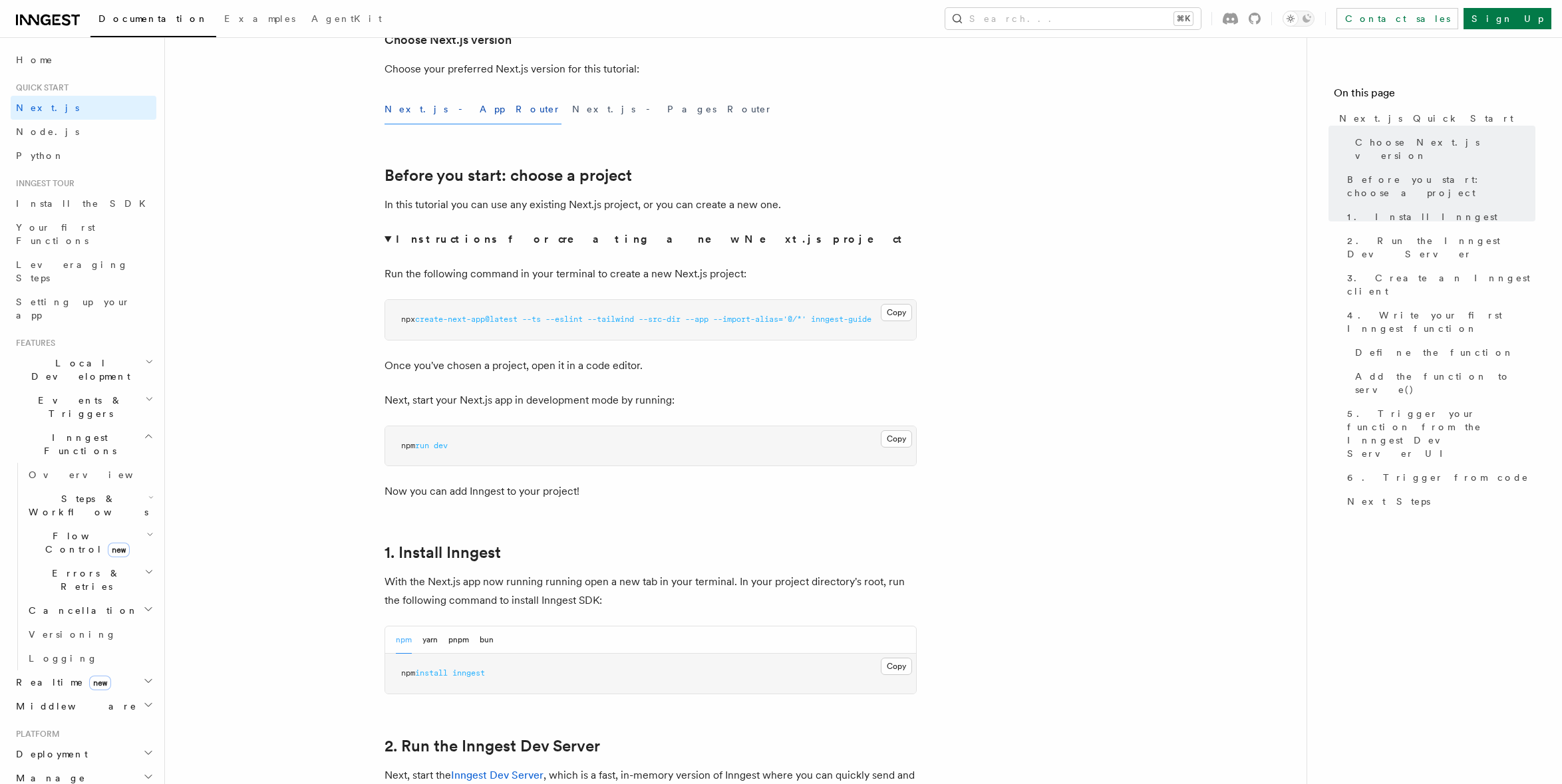
scroll to position [368, 0]
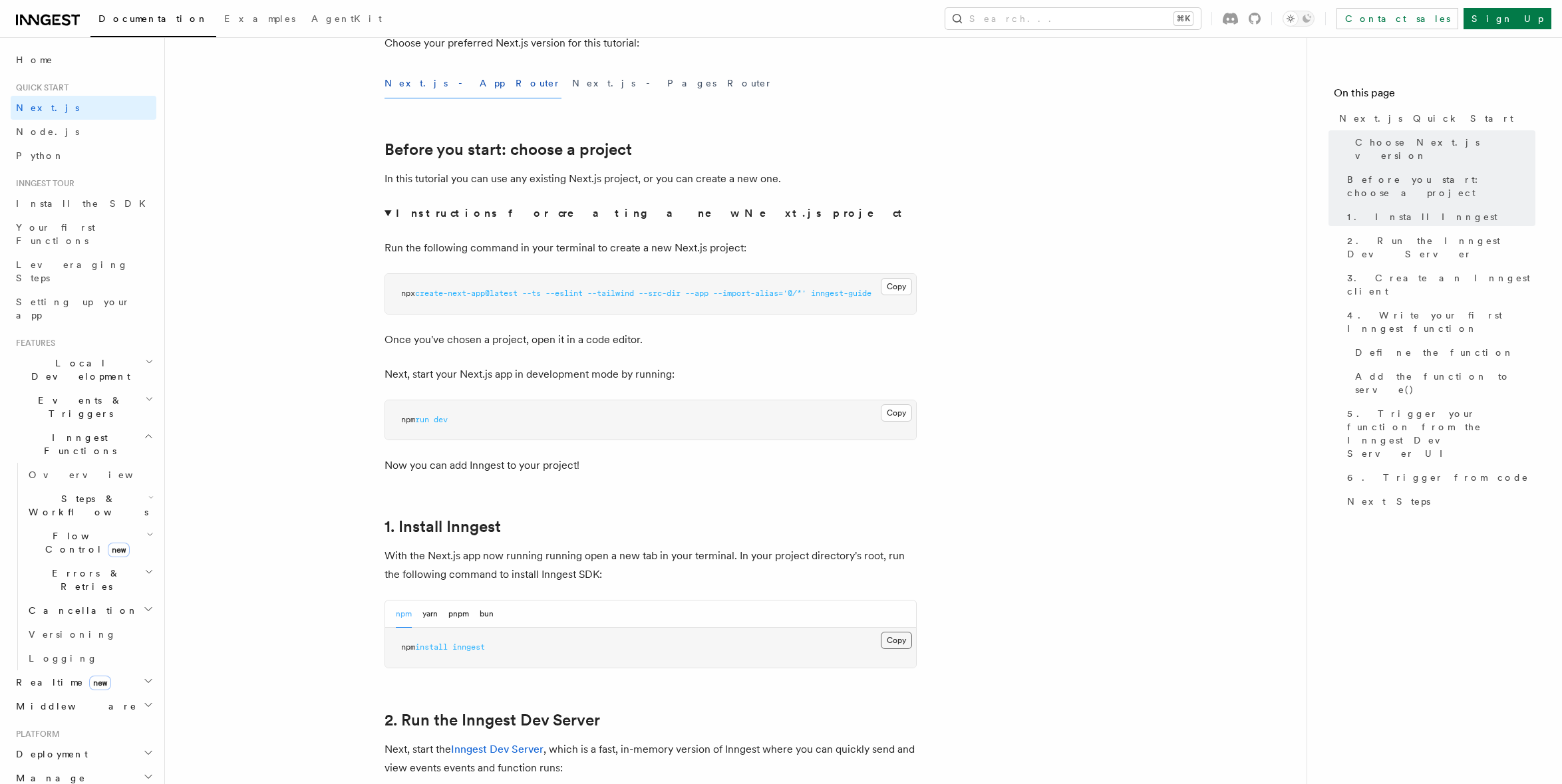
click at [908, 637] on button "Copy Copied" at bounding box center [897, 640] width 31 height 18
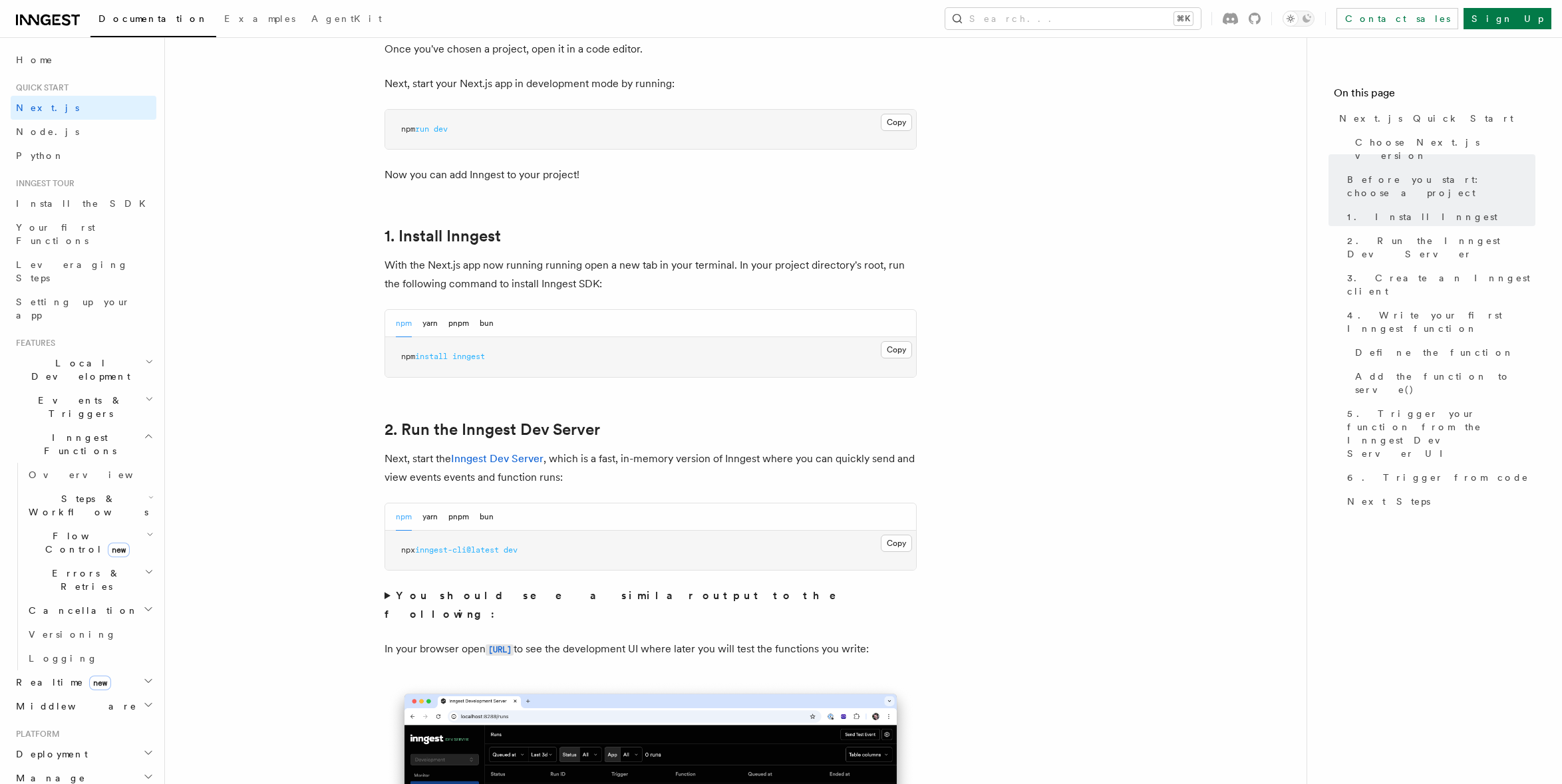
scroll to position [673, 0]
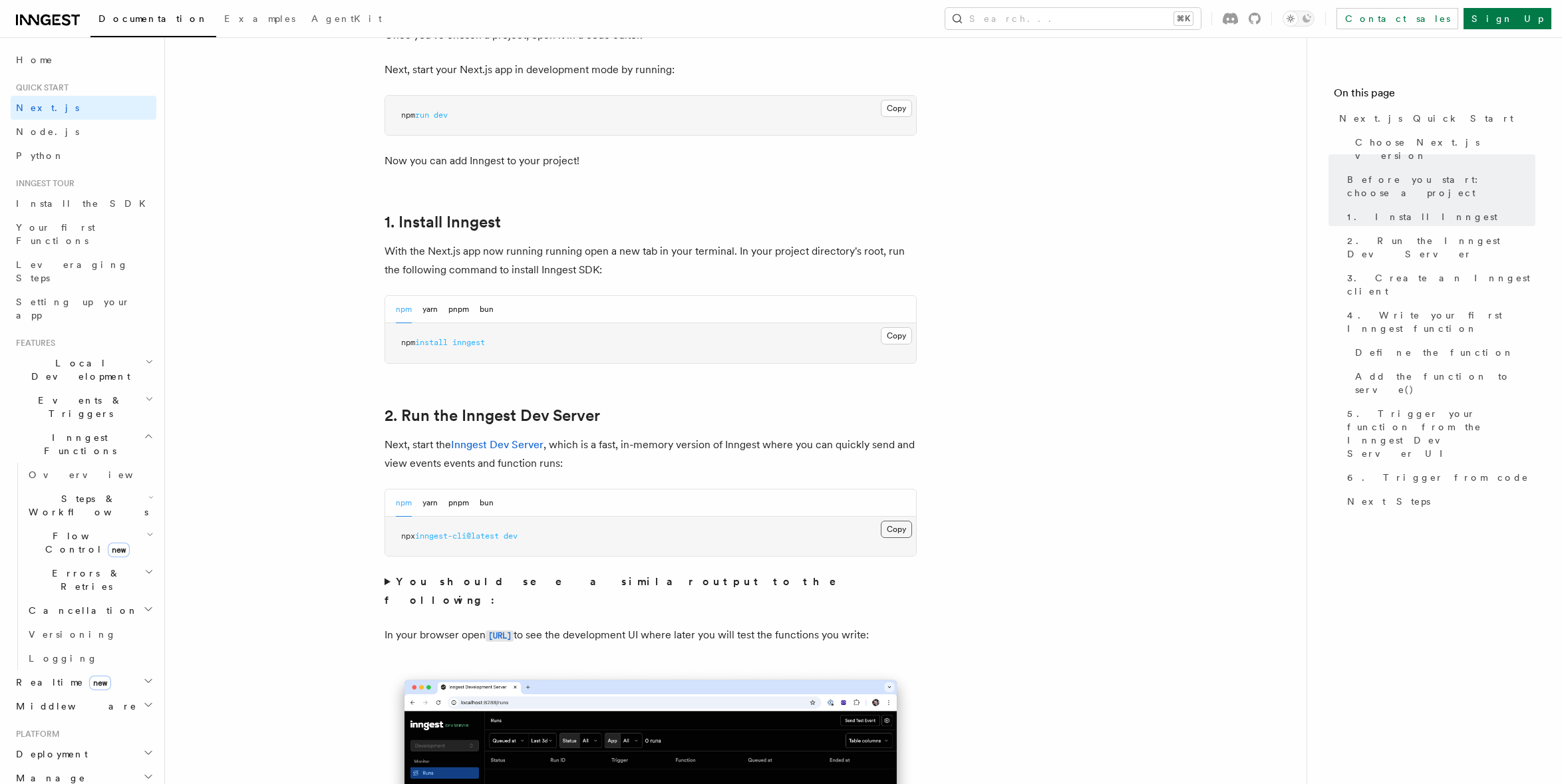
click at [899, 526] on button "Copy Copied" at bounding box center [897, 529] width 31 height 18
click at [409, 583] on strong "You should see a similar output to the following:" at bounding box center [619, 591] width 470 height 31
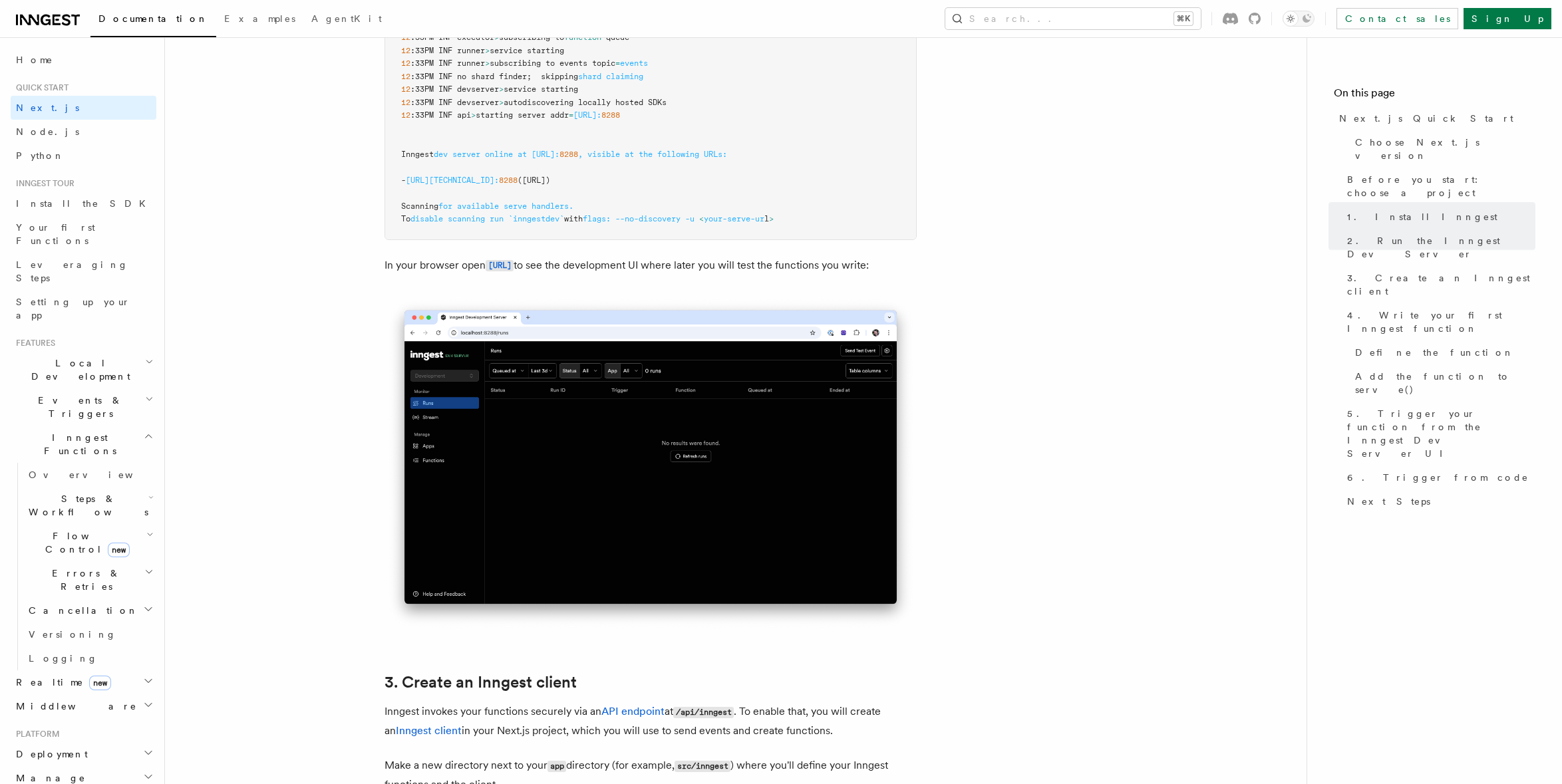
scroll to position [1336, 0]
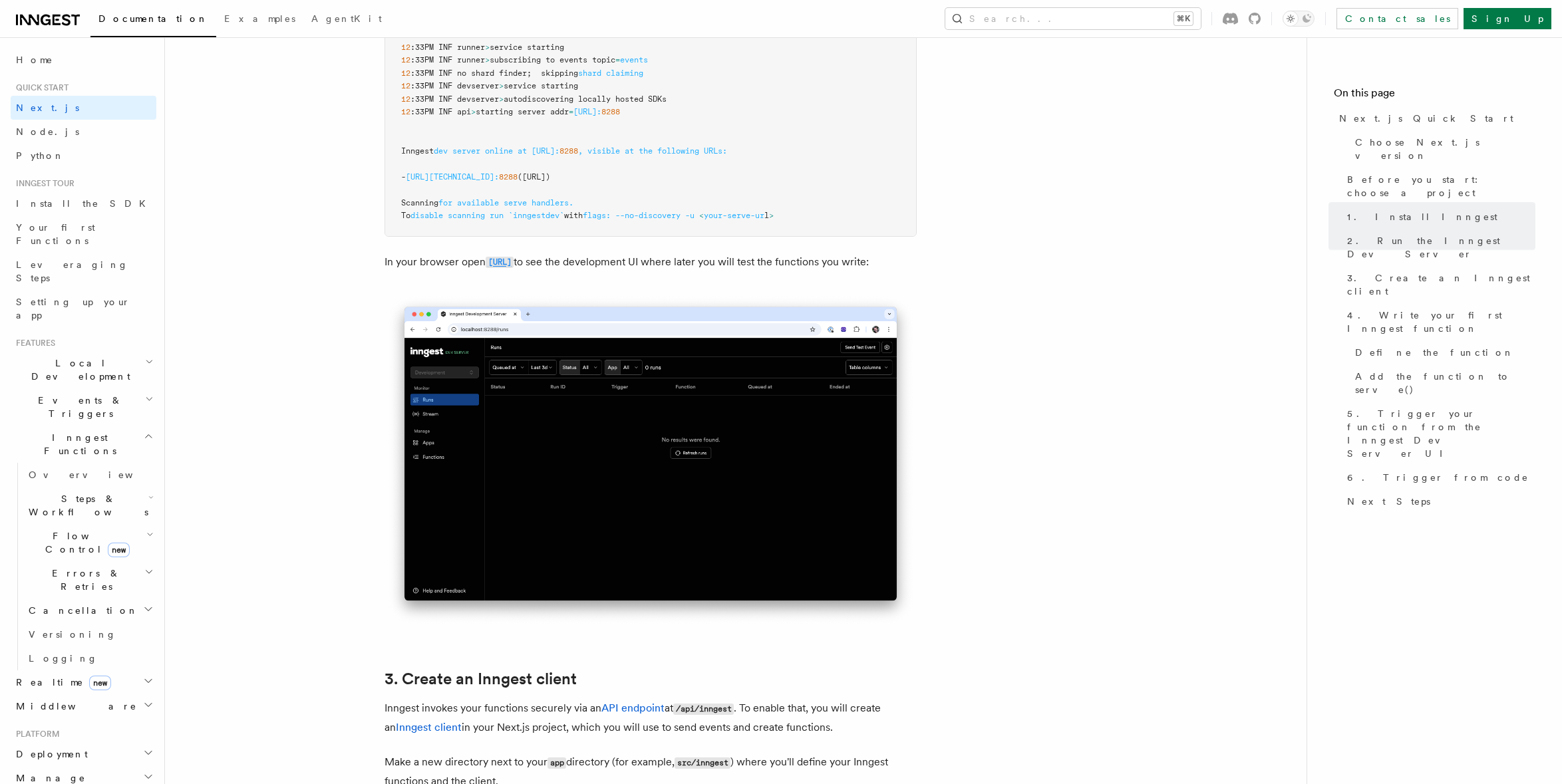
click at [514, 257] on code "[URL]" at bounding box center [499, 263] width 28 height 12
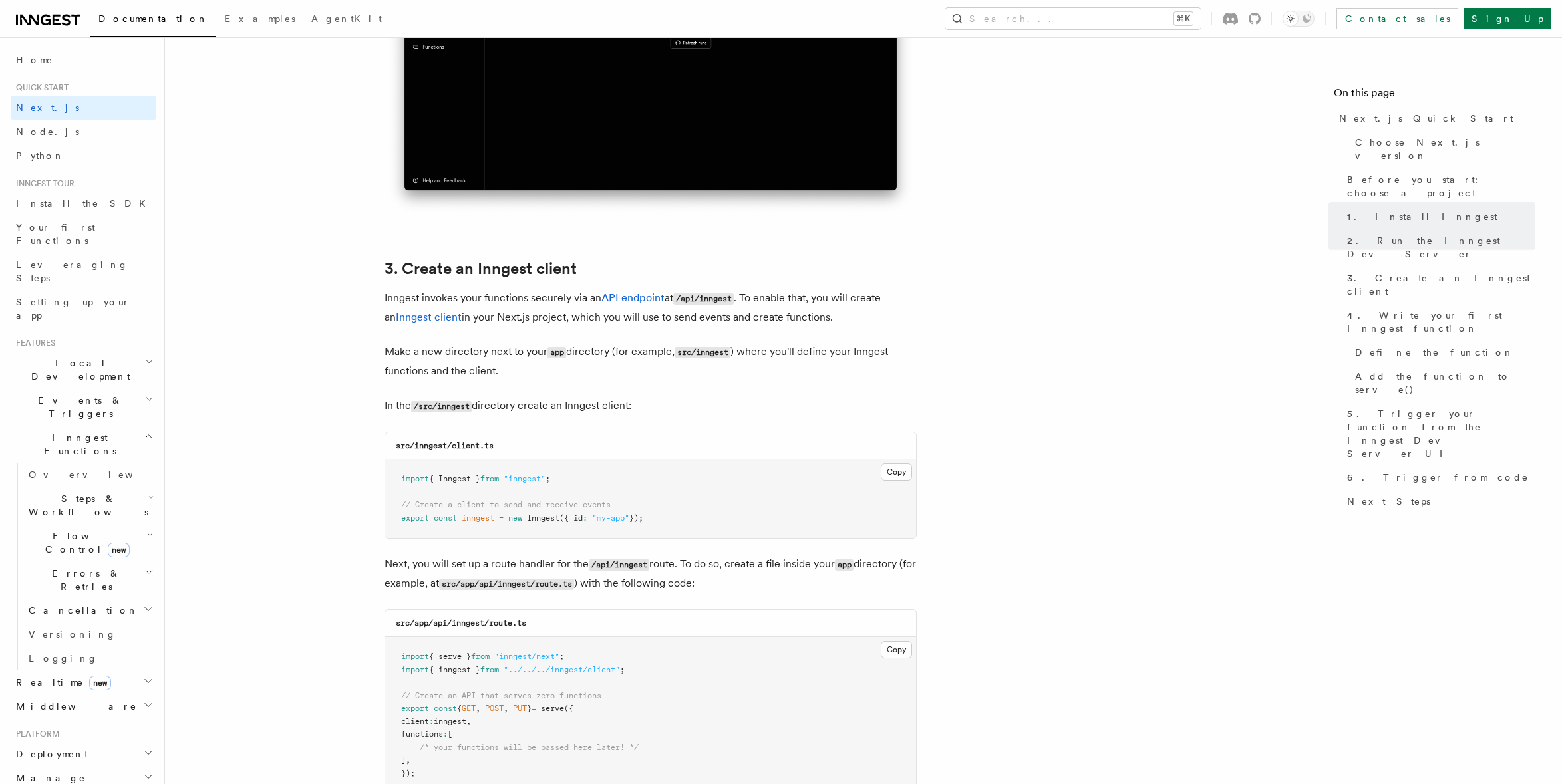
scroll to position [1752, 0]
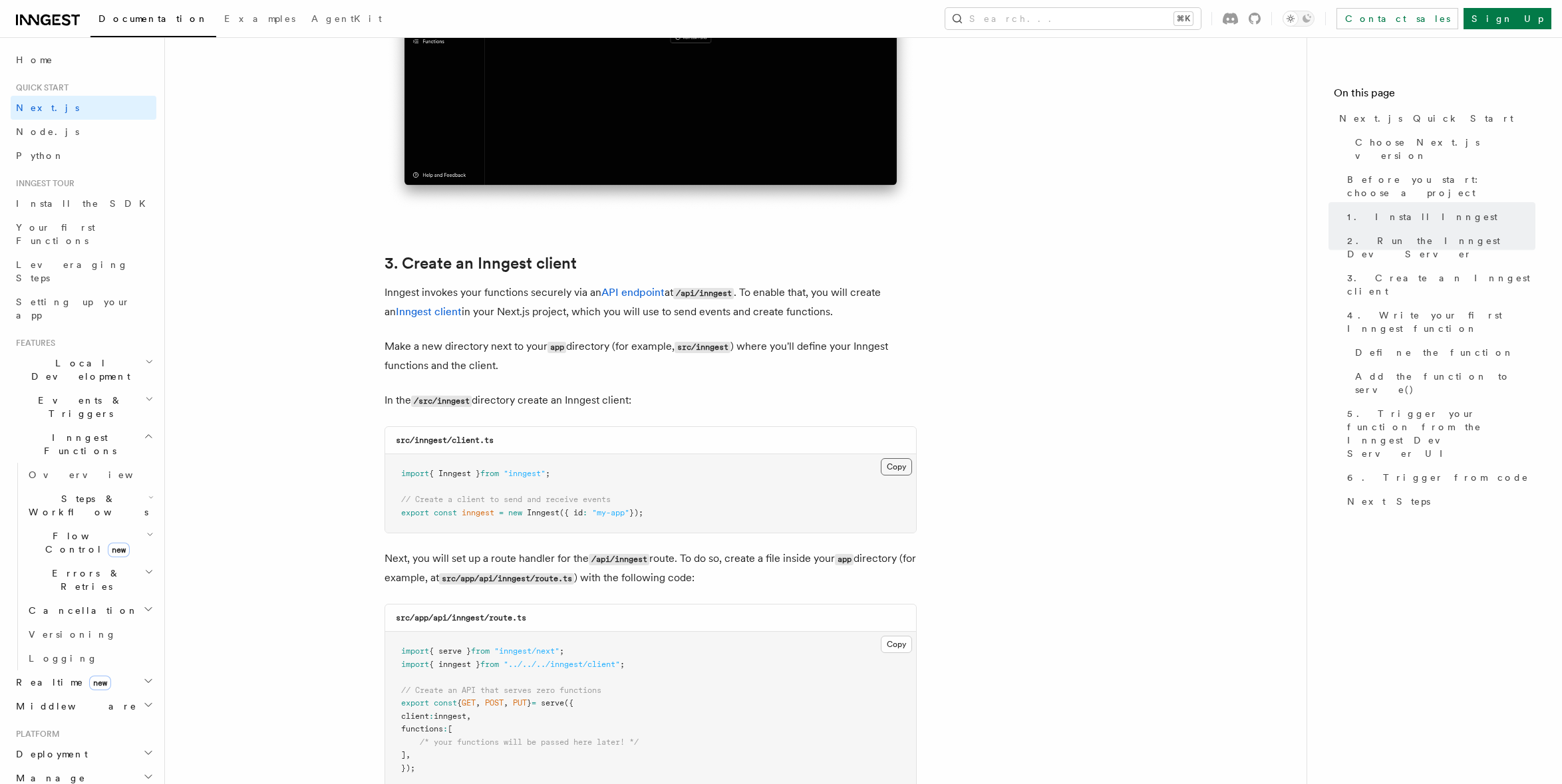
click at [902, 463] on button "Copy Copied" at bounding box center [897, 467] width 31 height 18
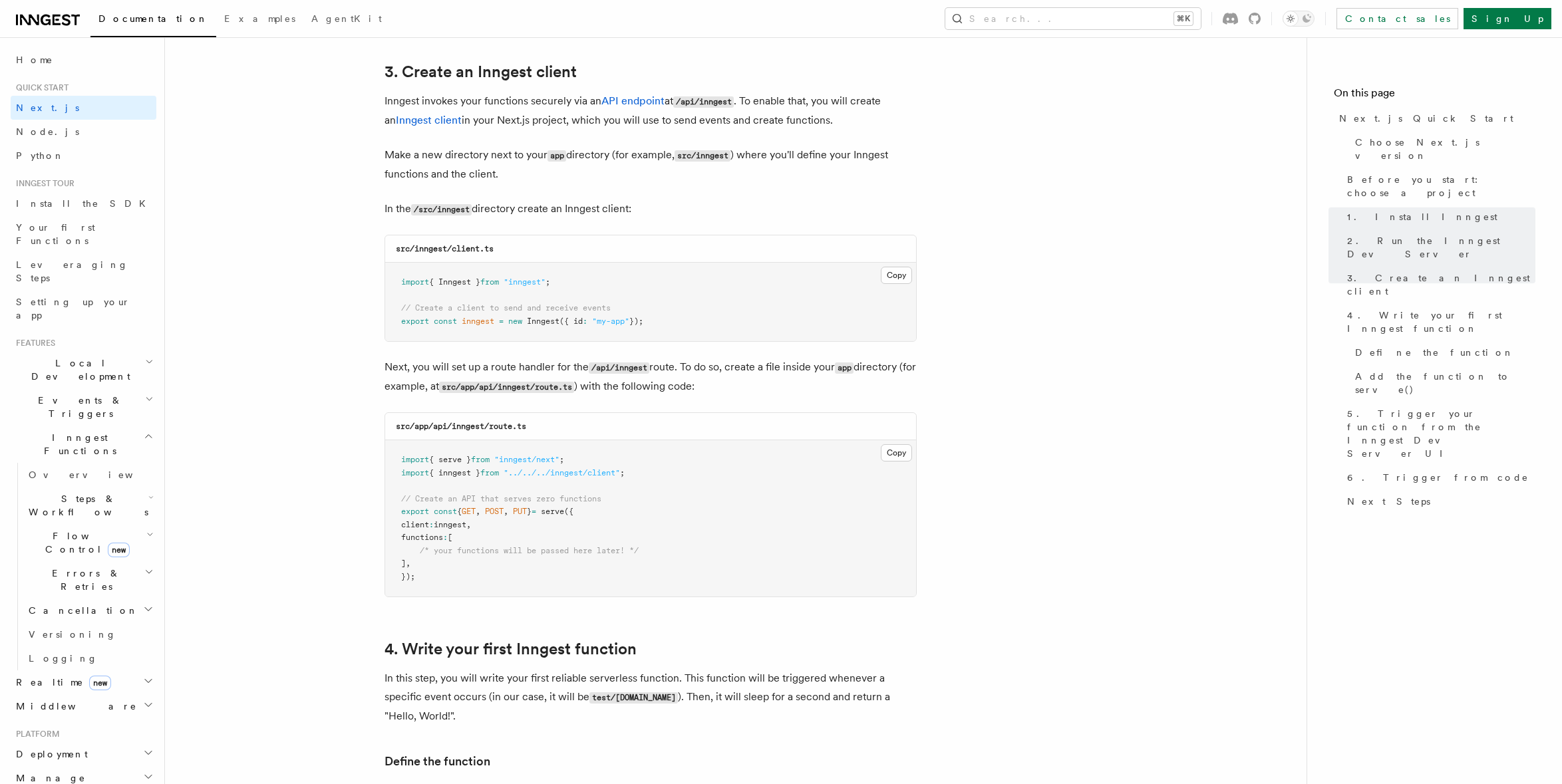
scroll to position [1955, 0]
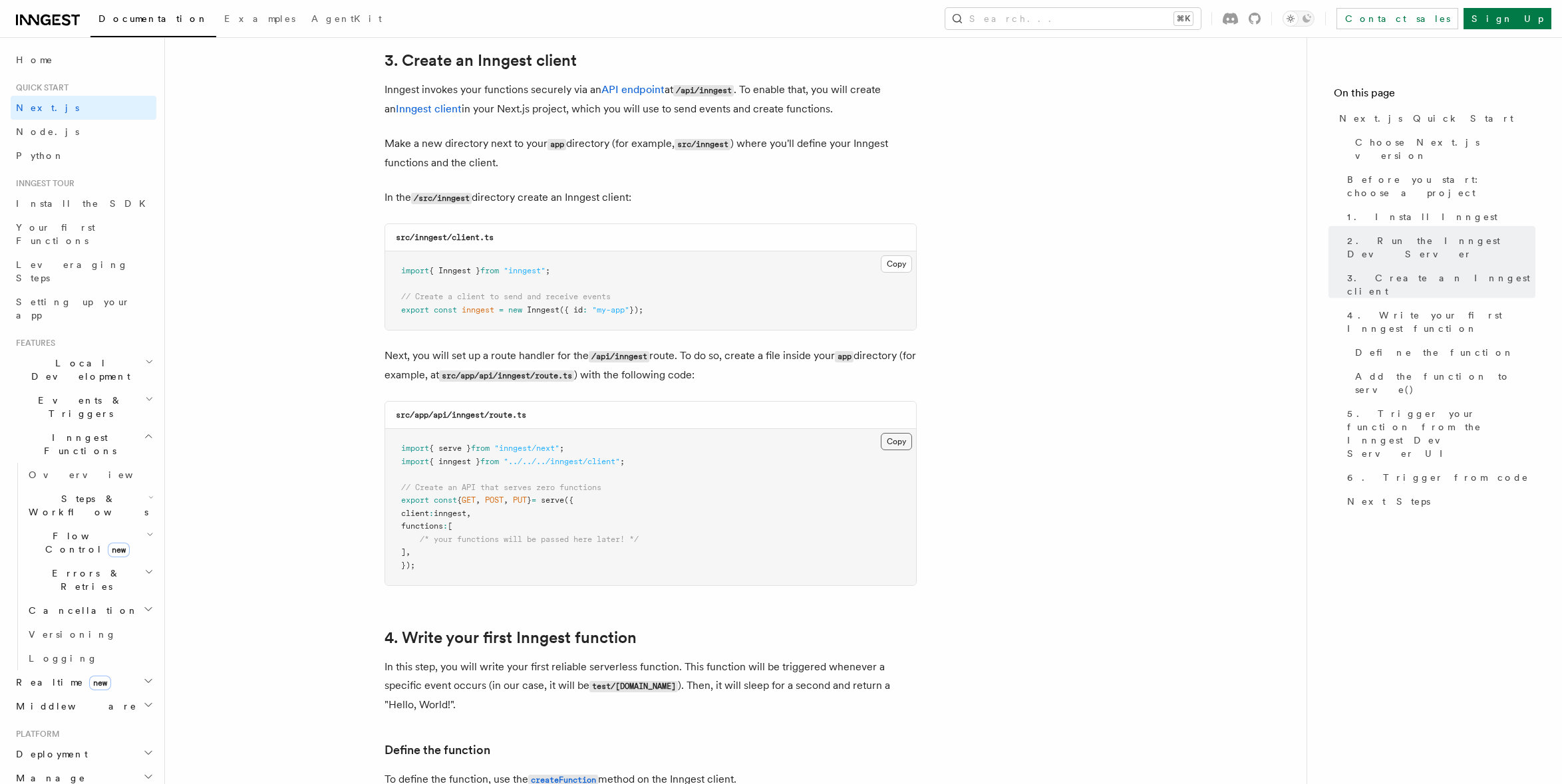
click at [893, 444] on button "Copy Copied" at bounding box center [897, 441] width 31 height 18
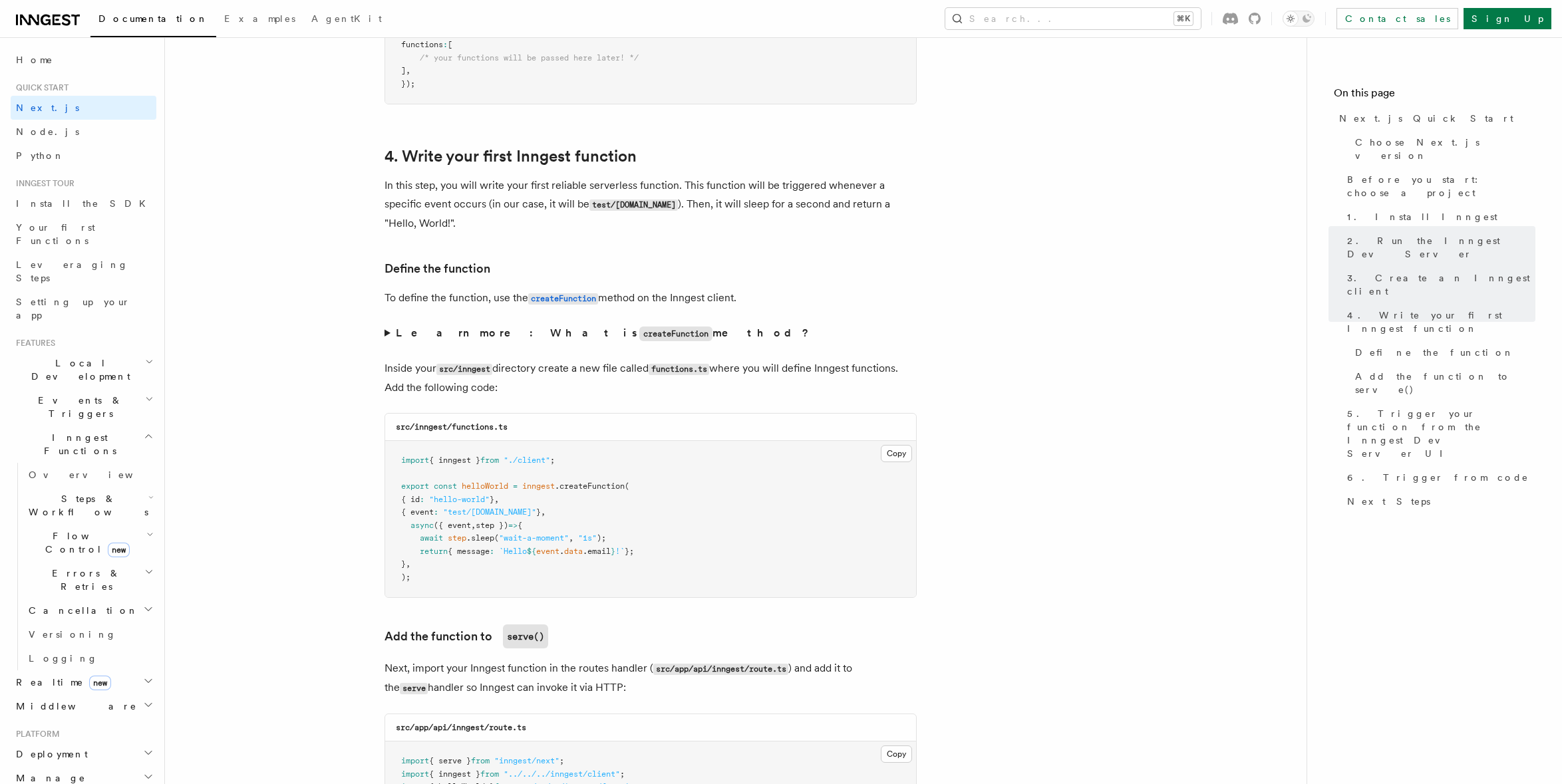
scroll to position [2440, 0]
click at [391, 328] on summary "Learn more: What is createFunction method?" at bounding box center [651, 330] width 532 height 20
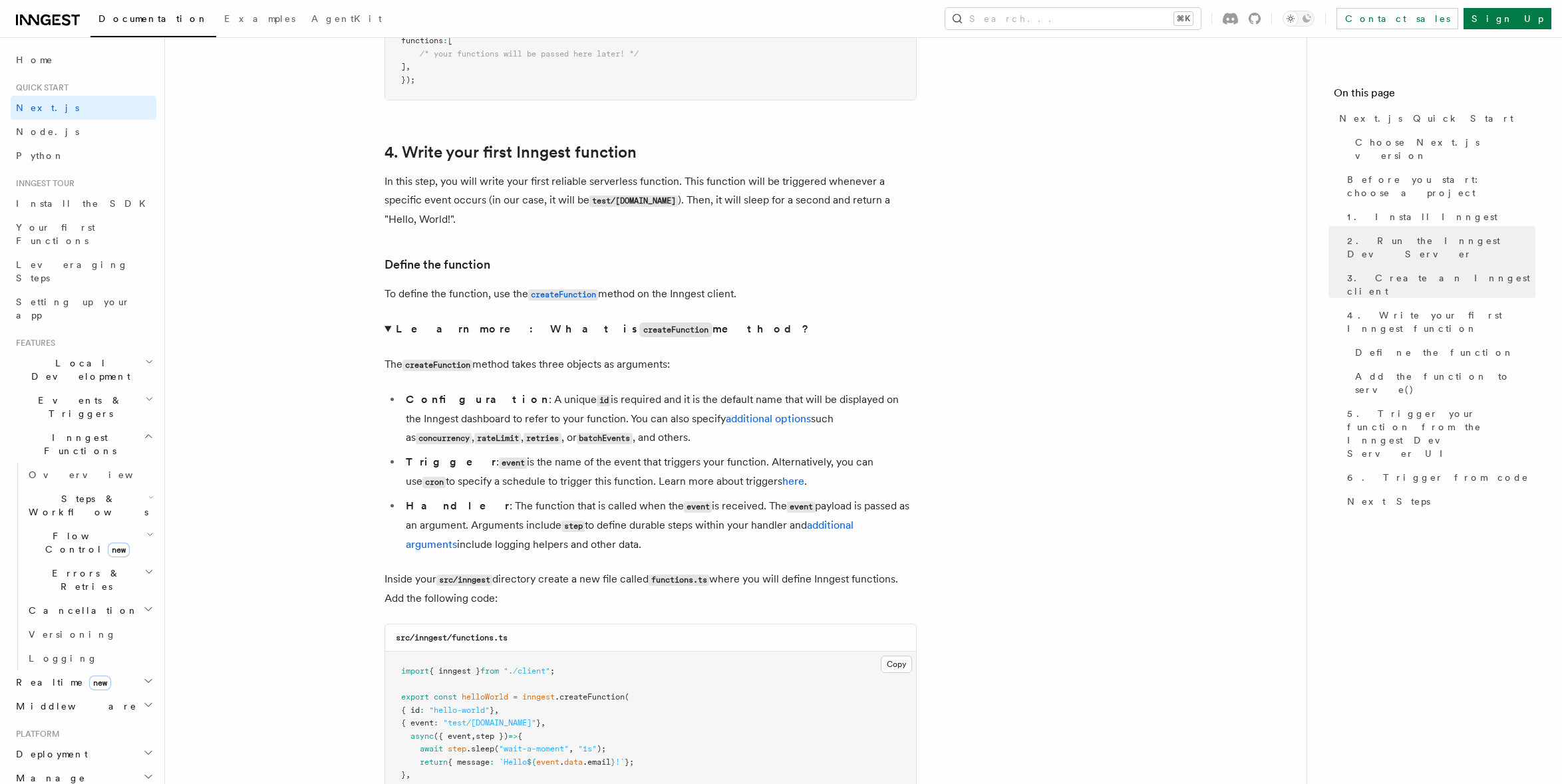
click at [391, 328] on summary "Learn more: What is createFunction method?" at bounding box center [651, 330] width 532 height 20
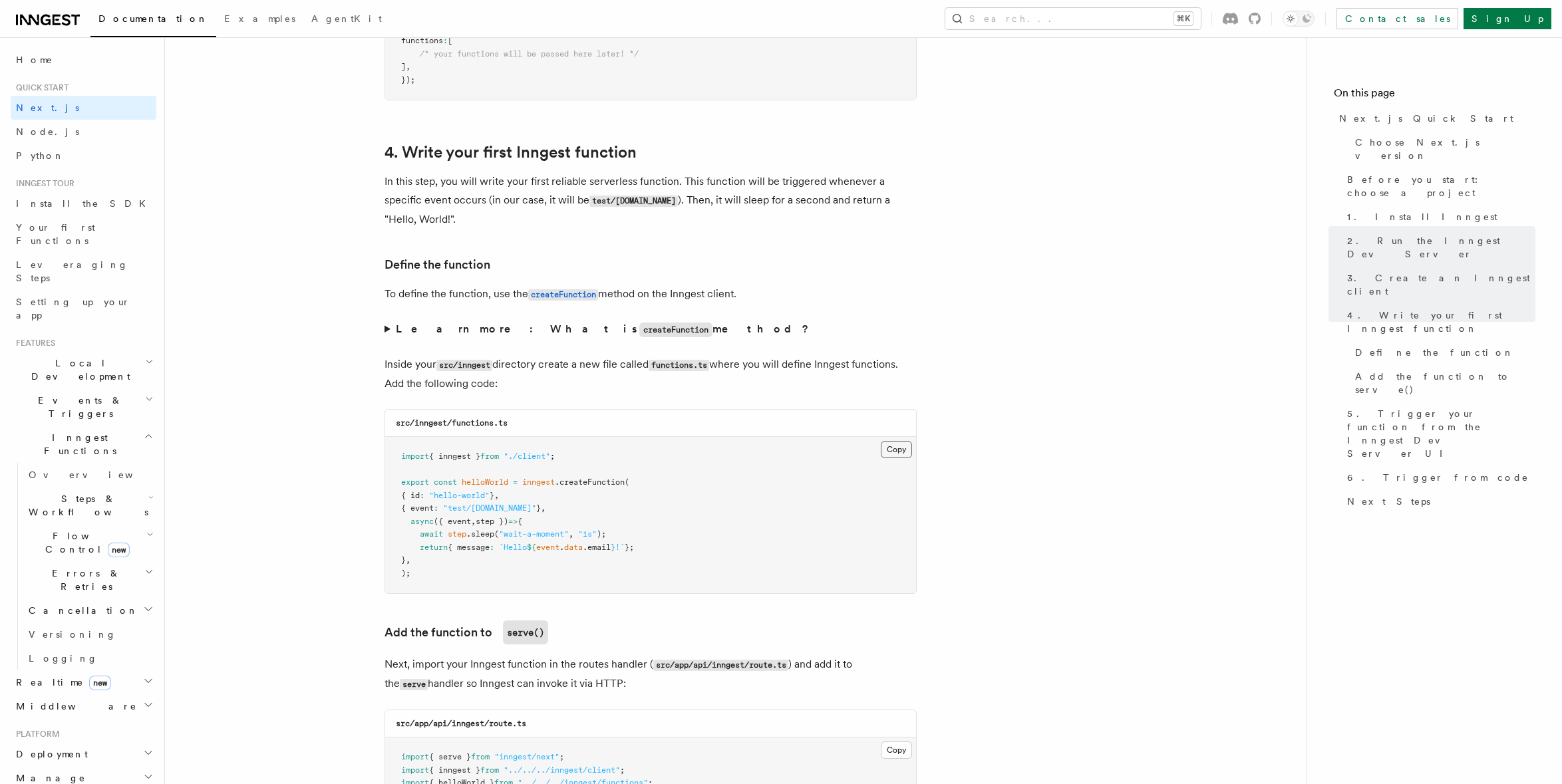
click at [910, 449] on button "Copy Copied" at bounding box center [897, 450] width 31 height 18
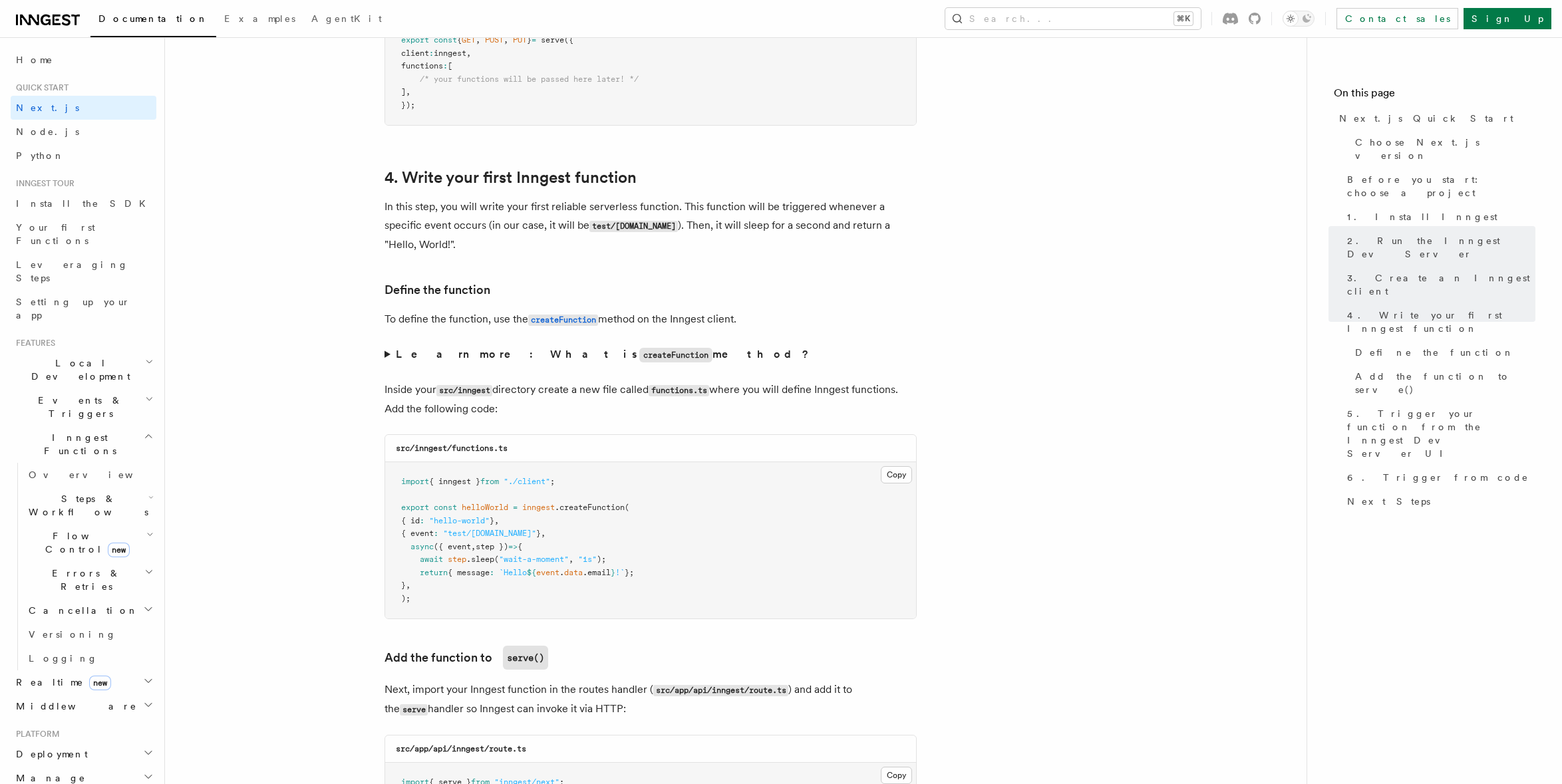
scroll to position [2415, 0]
click at [388, 351] on summary "Learn more: What is createFunction method?" at bounding box center [651, 353] width 532 height 20
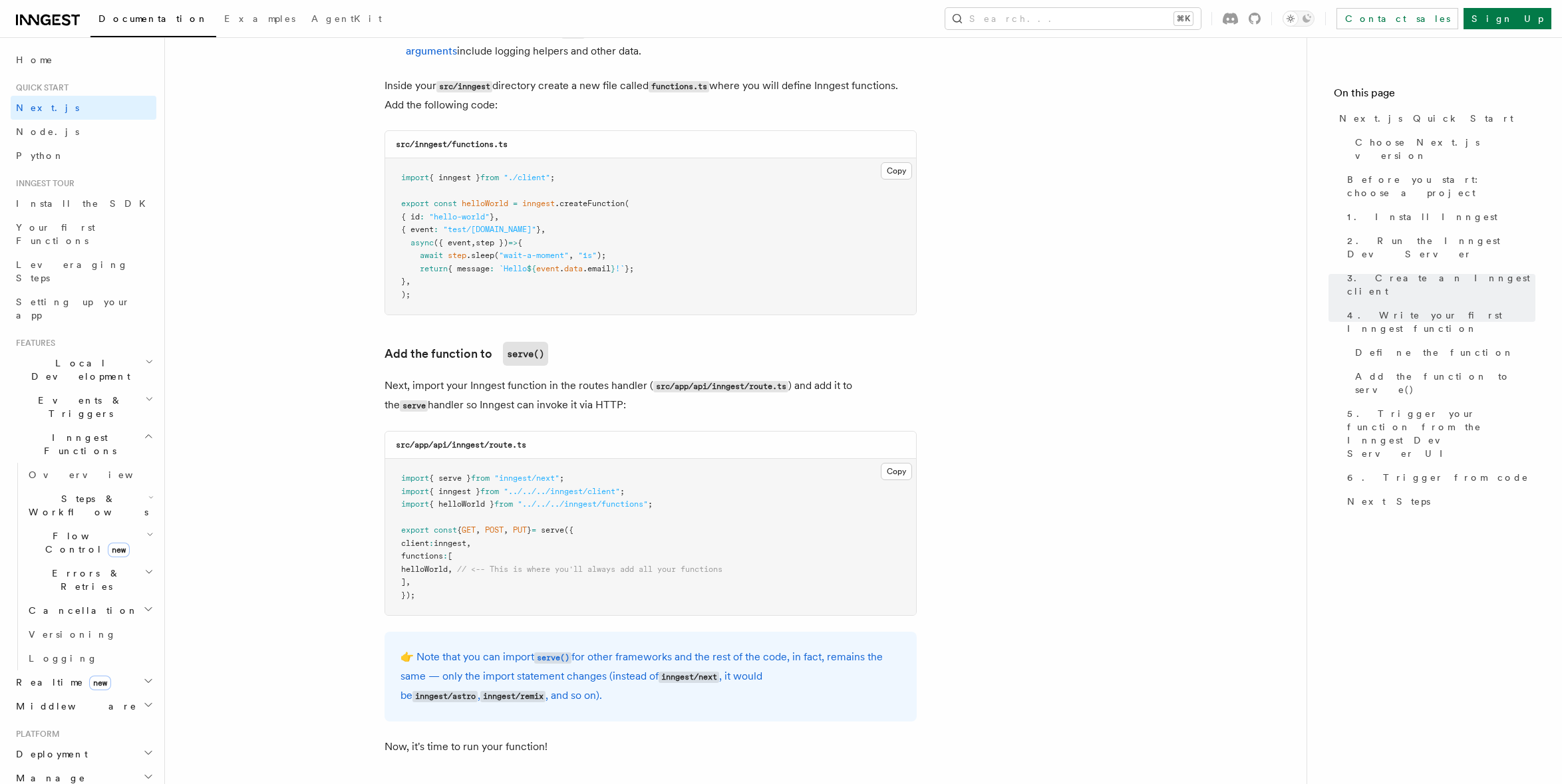
scroll to position [2934, 0]
click at [900, 466] on button "Copy Copied" at bounding box center [897, 471] width 31 height 18
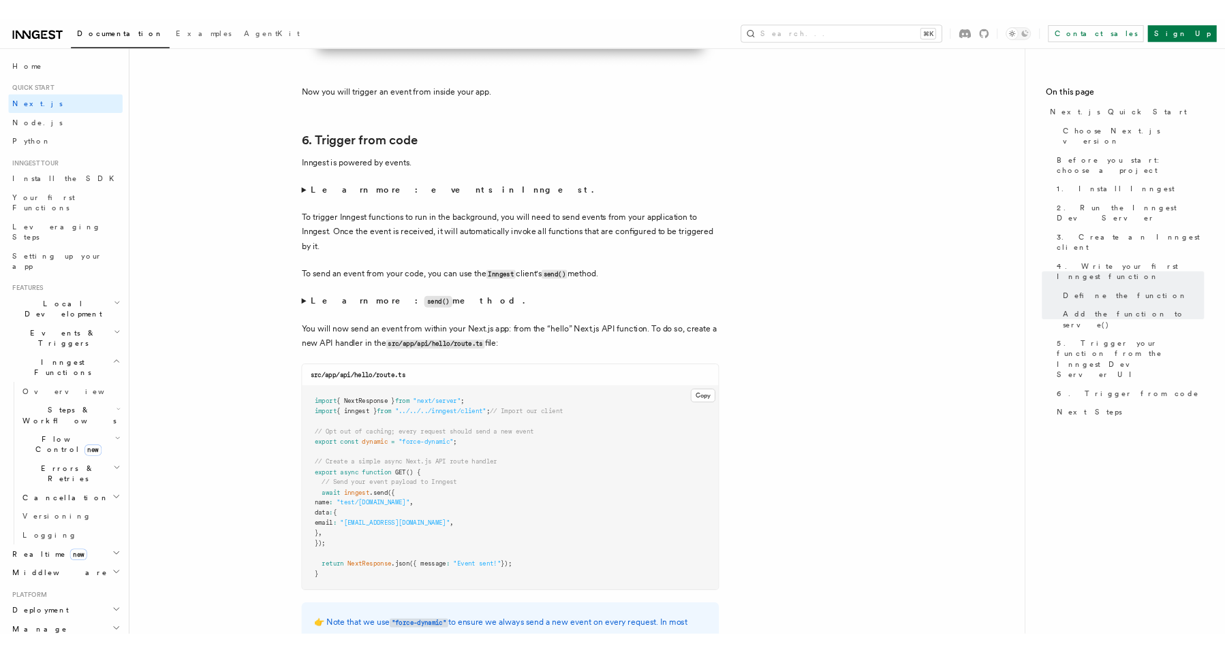
scroll to position [7414, 0]
